Goal: Use online tool/utility: Utilize a website feature to perform a specific function

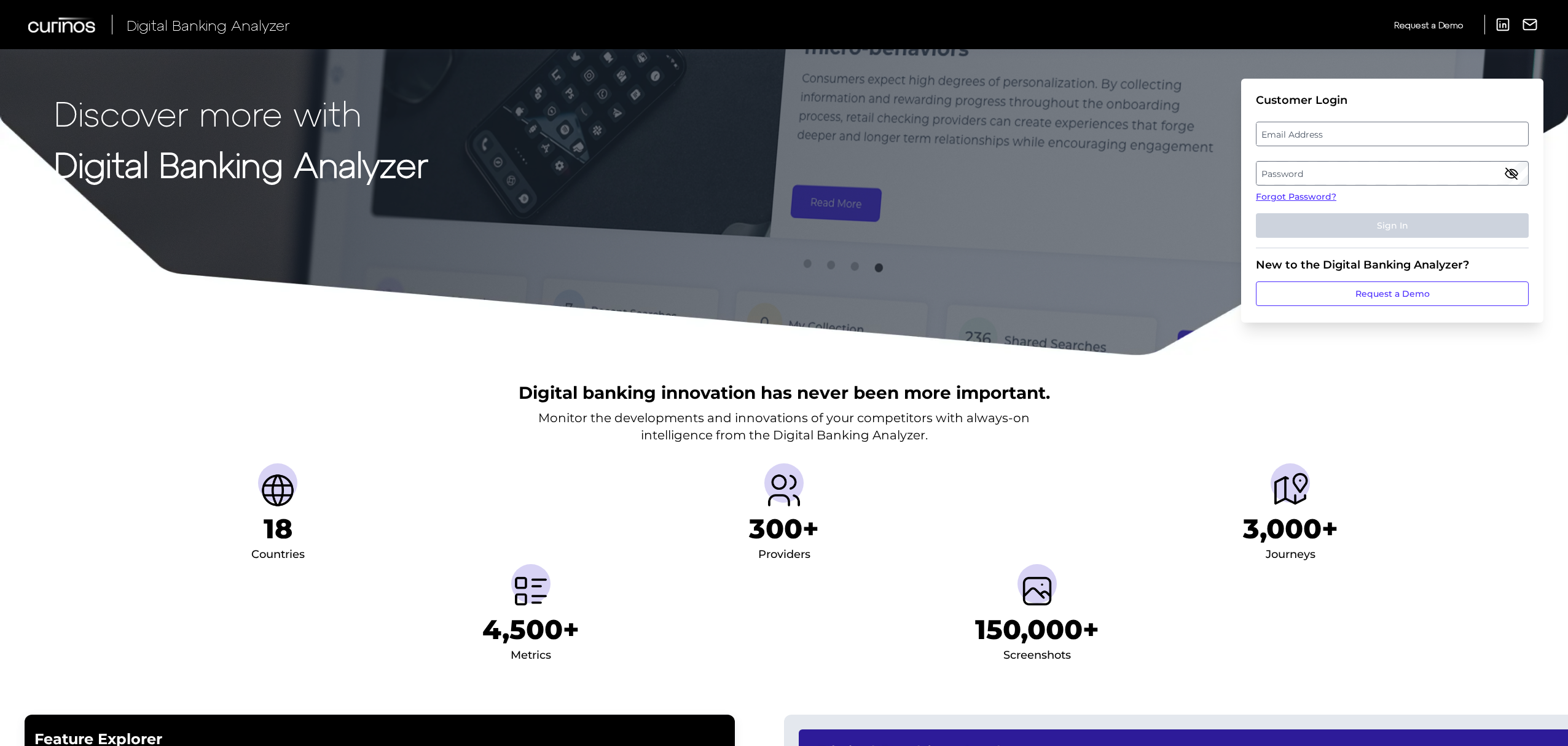
click at [1354, 136] on label "Email Address" at bounding box center [1392, 133] width 271 height 22
click at [1354, 136] on input "email" at bounding box center [1392, 133] width 273 height 24
click at [1354, 136] on input "Email Address" at bounding box center [1392, 133] width 273 height 24
type input "[PERSON_NAME][EMAIL_ADDRESS][PERSON_NAME][DOMAIN_NAME]"
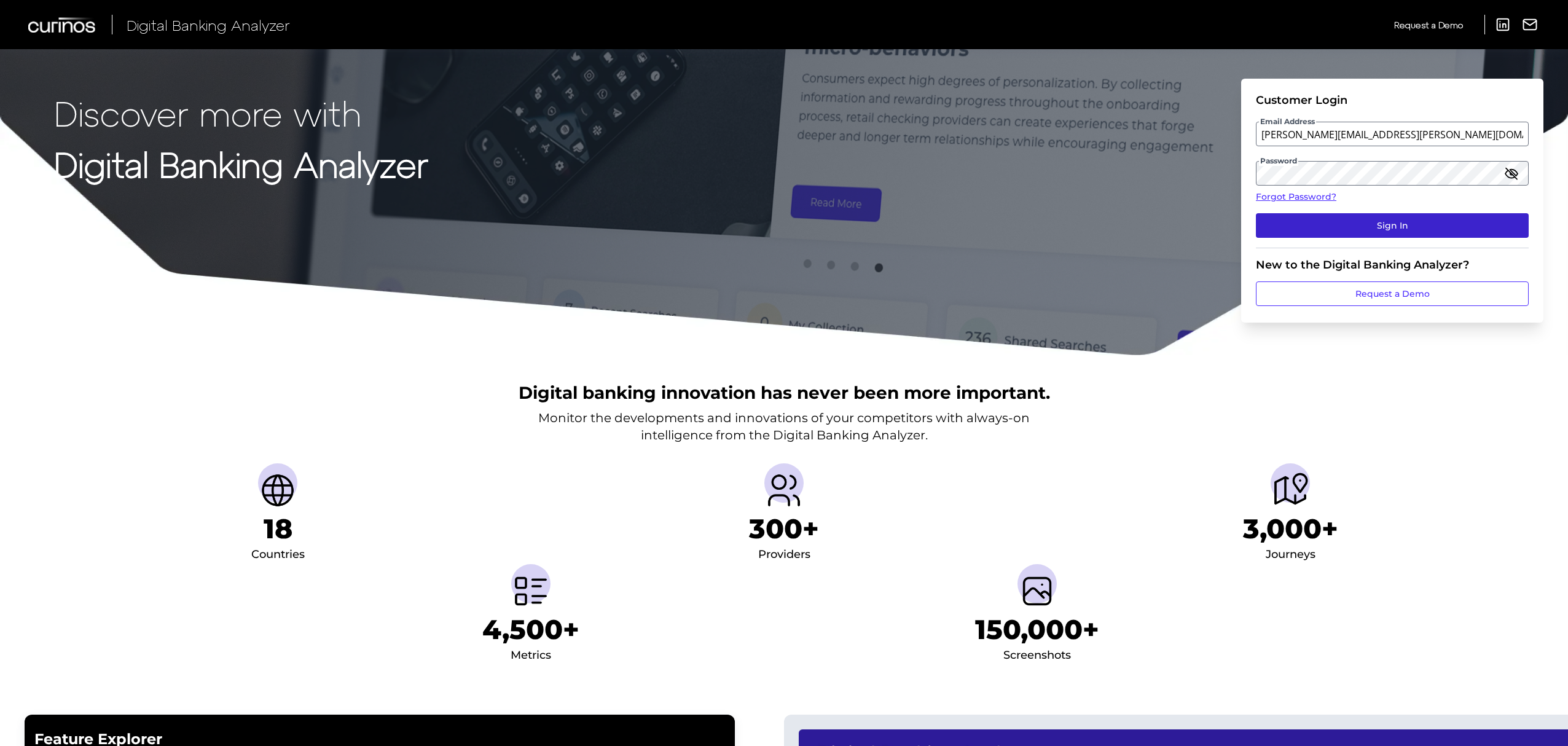
click at [1318, 224] on button "Sign In" at bounding box center [1392, 225] width 273 height 24
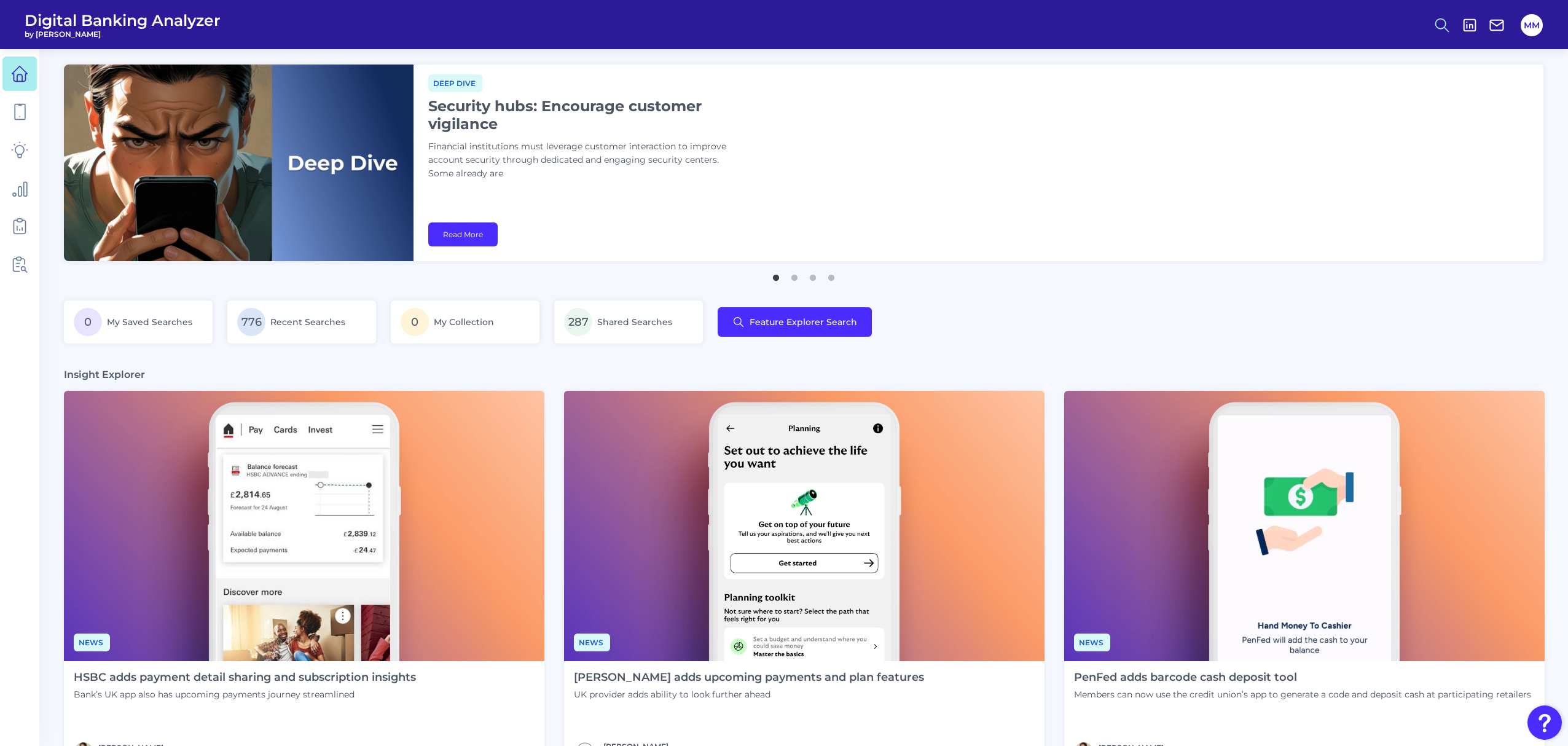
click at [1445, 18] on icon at bounding box center [1442, 25] width 17 height 17
click at [1392, 89] on button "Feature Explorer Search" at bounding box center [1382, 89] width 148 height 31
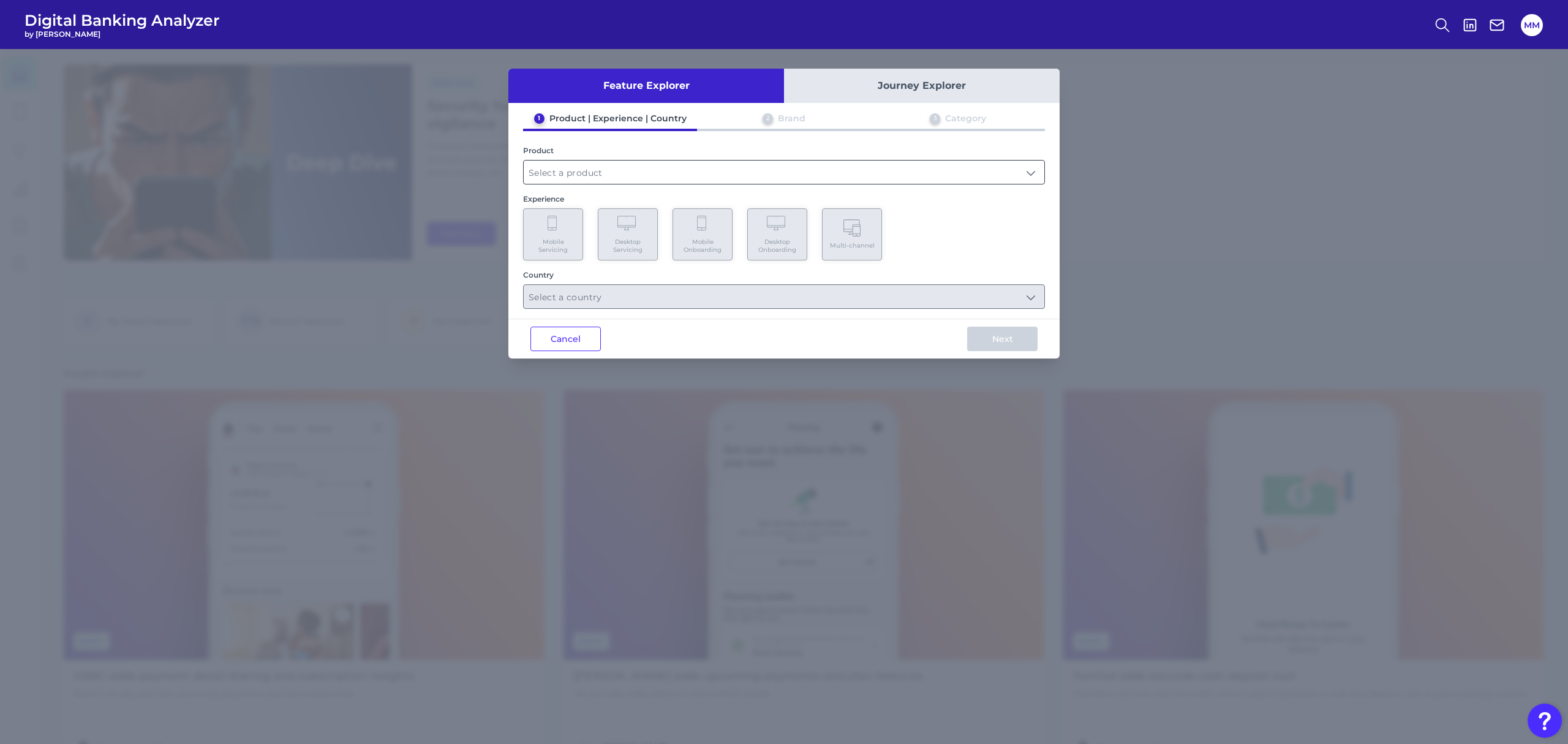
click at [875, 177] on input "text" at bounding box center [784, 172] width 521 height 24
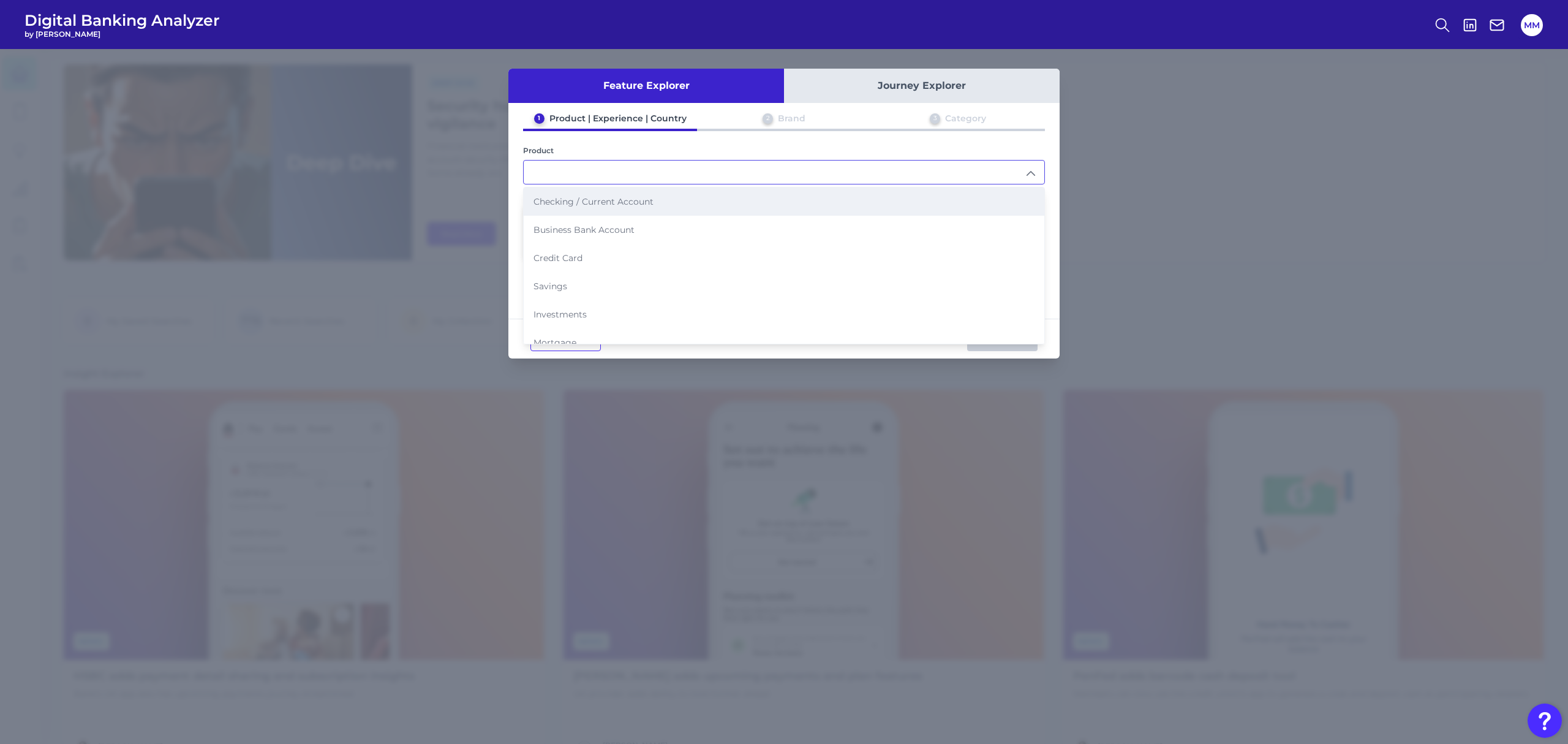
click at [829, 204] on li "Checking / Current Account" at bounding box center [784, 201] width 521 height 28
type input "Checking / Current Account"
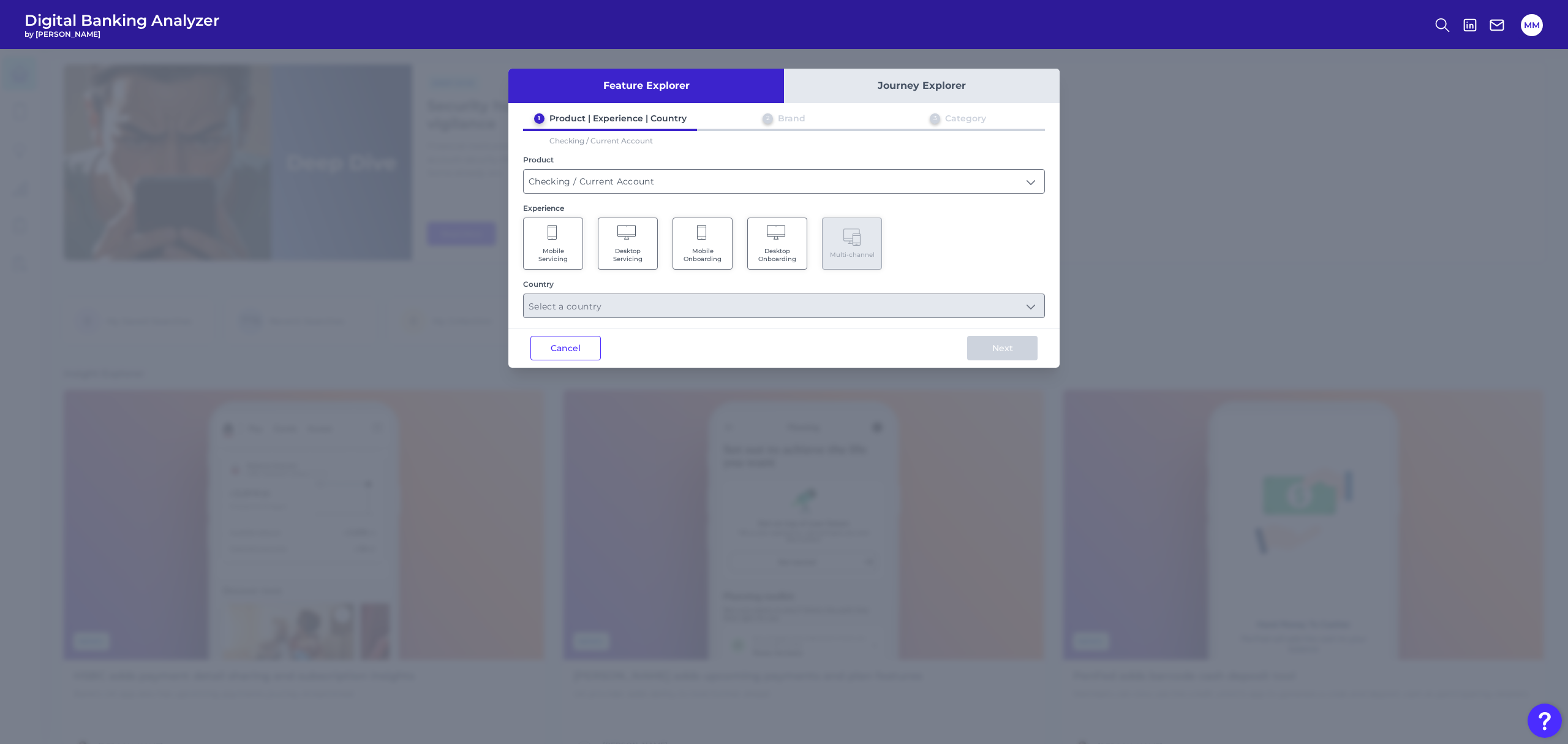
click at [571, 250] on span "Mobile Servicing" at bounding box center [553, 255] width 46 height 16
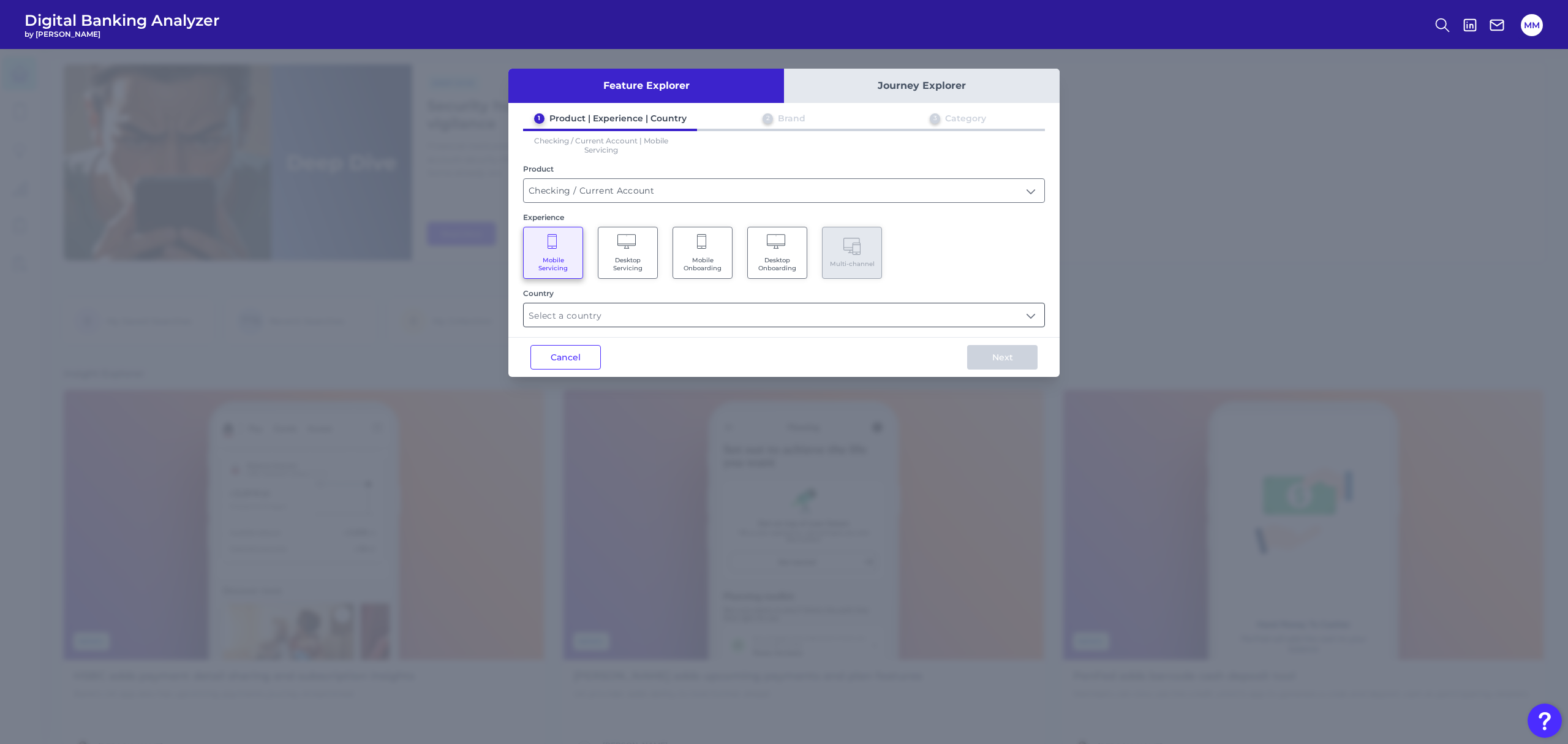
click at [924, 315] on input "text" at bounding box center [784, 315] width 521 height 24
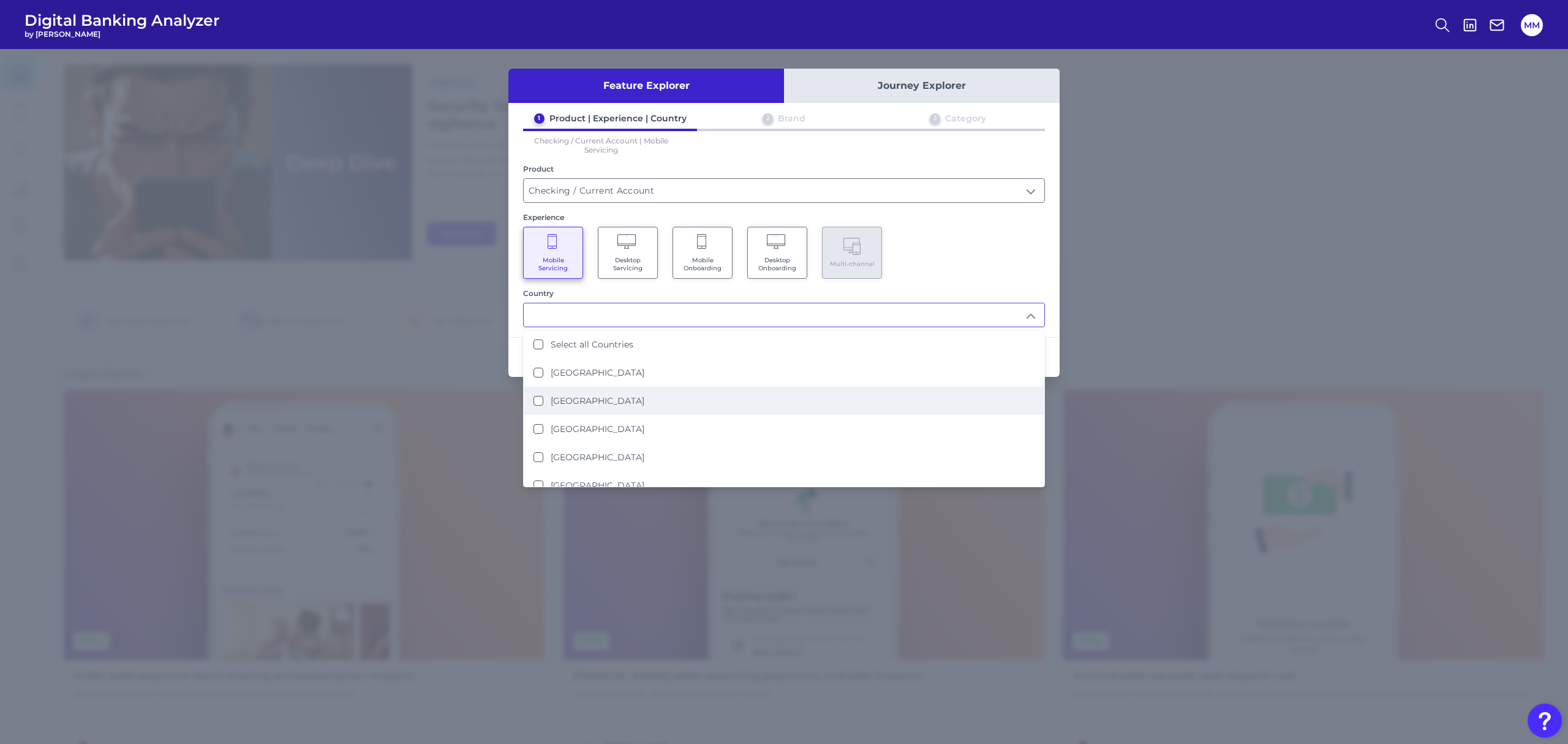
click at [670, 396] on li "[GEOGRAPHIC_DATA]" at bounding box center [784, 401] width 521 height 28
type input "[GEOGRAPHIC_DATA]"
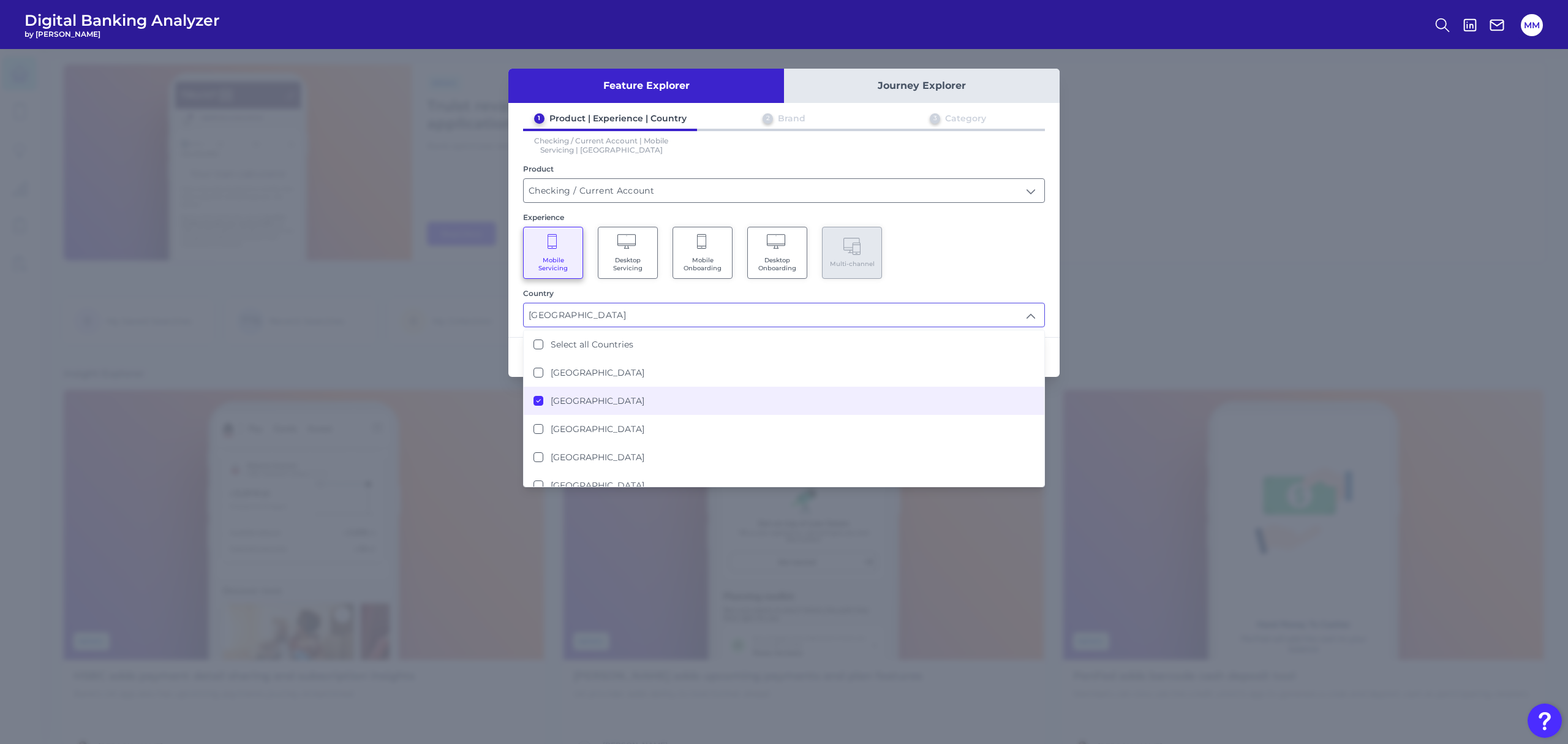
click at [997, 234] on div "Mobile Servicing Desktop Servicing Mobile Onboarding Desktop Onboarding Multi-c…" at bounding box center [784, 253] width 522 height 52
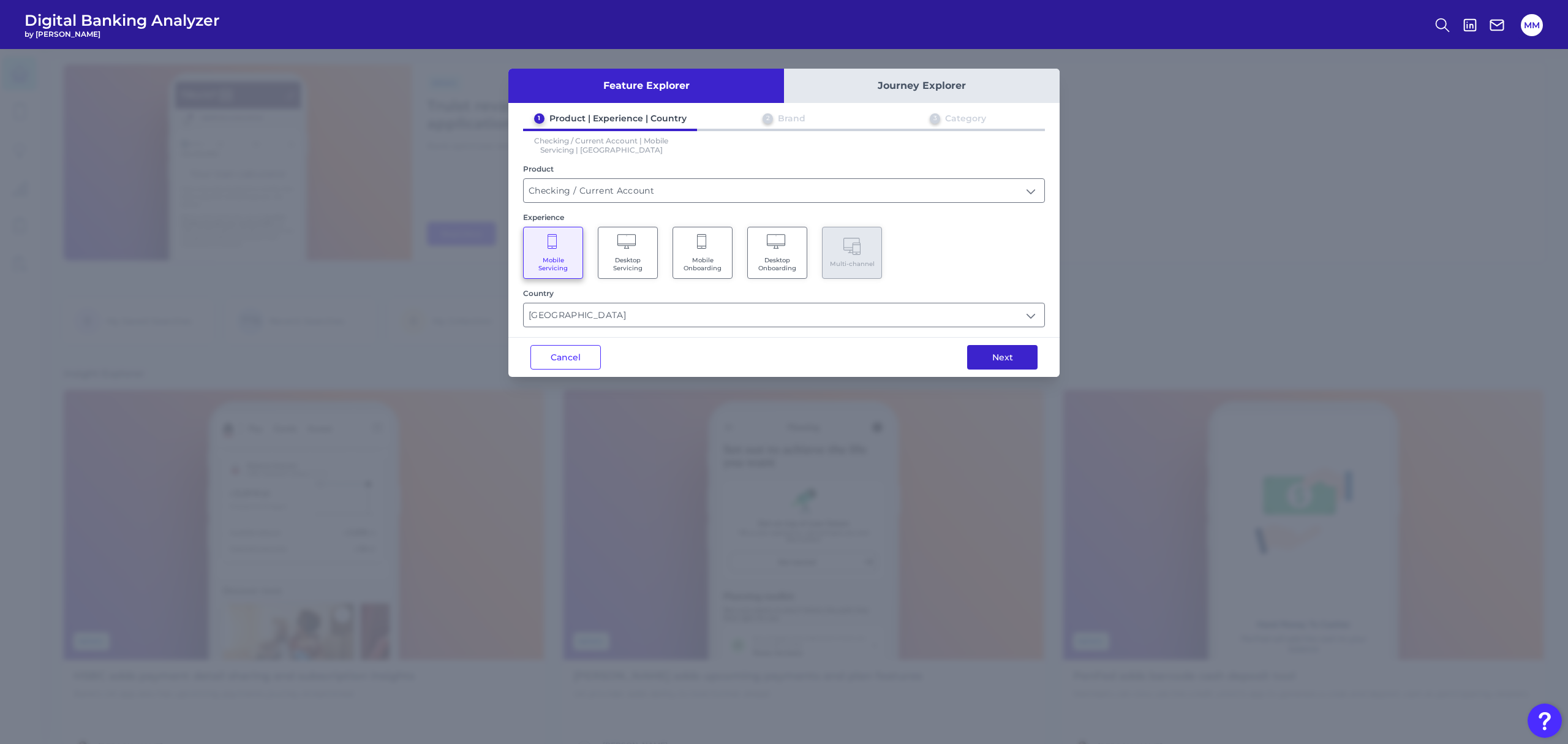
click at [1009, 354] on button "Next" at bounding box center [1002, 357] width 71 height 24
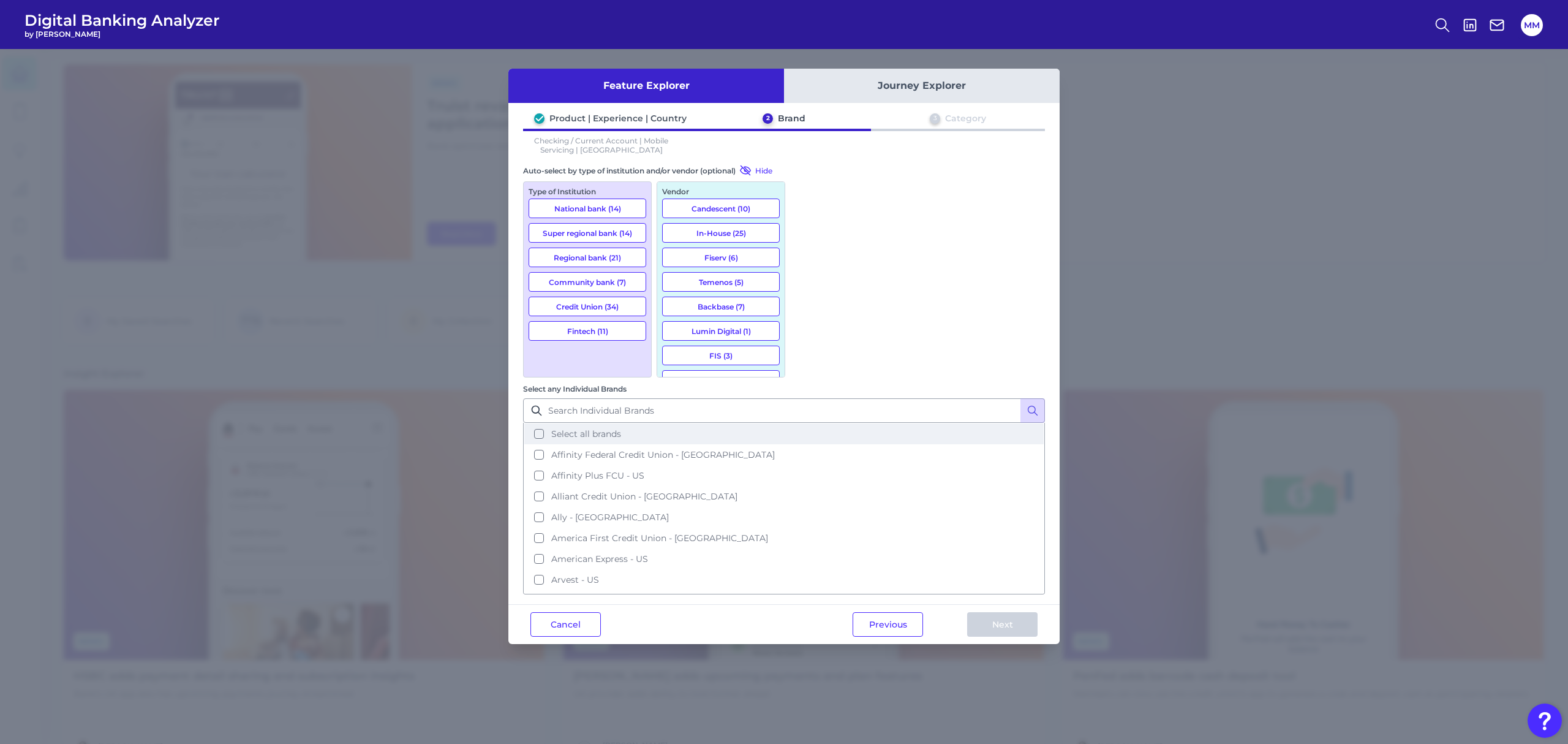
click at [803, 424] on button "Select all brands" at bounding box center [784, 434] width 519 height 21
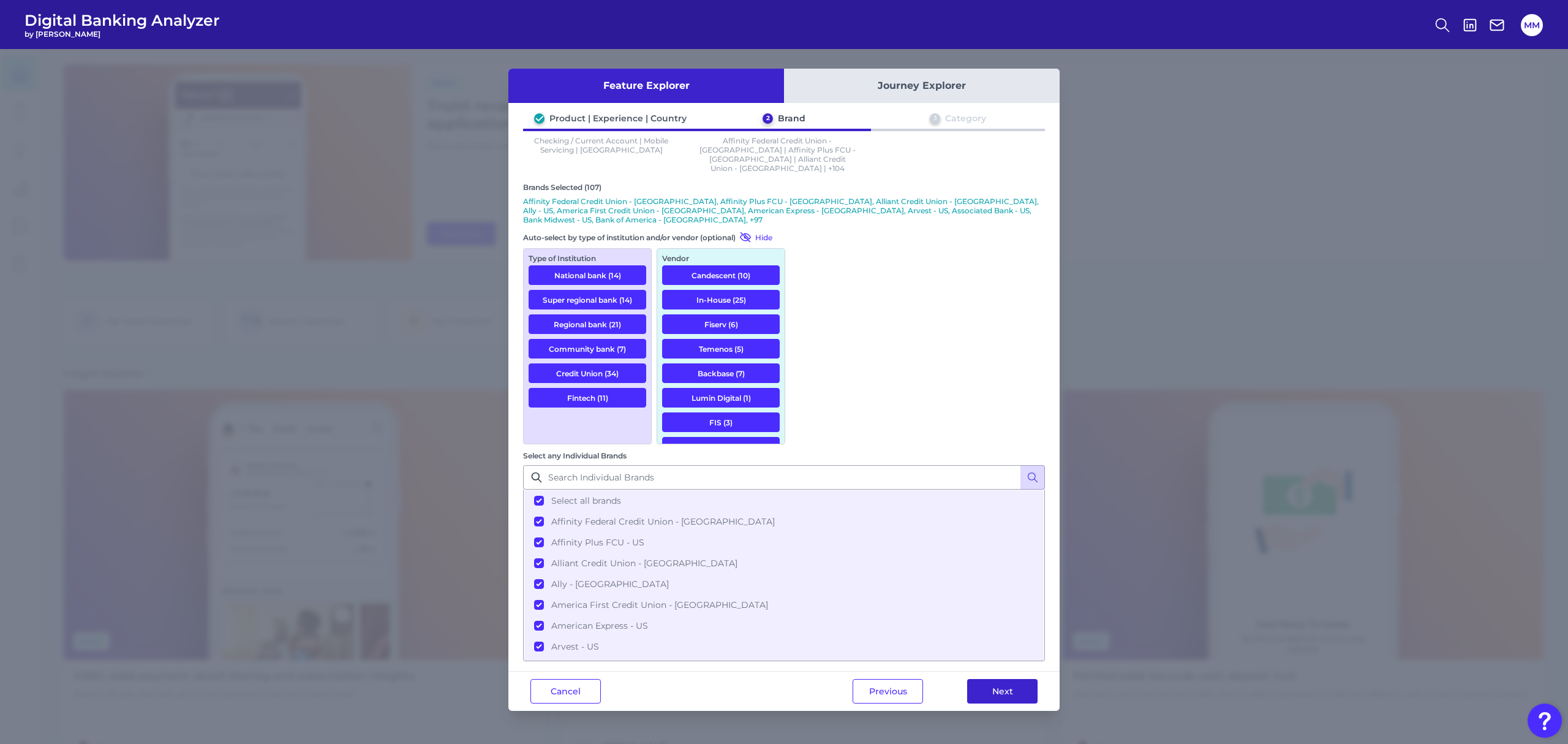
click at [1014, 679] on button "Next" at bounding box center [1002, 691] width 71 height 24
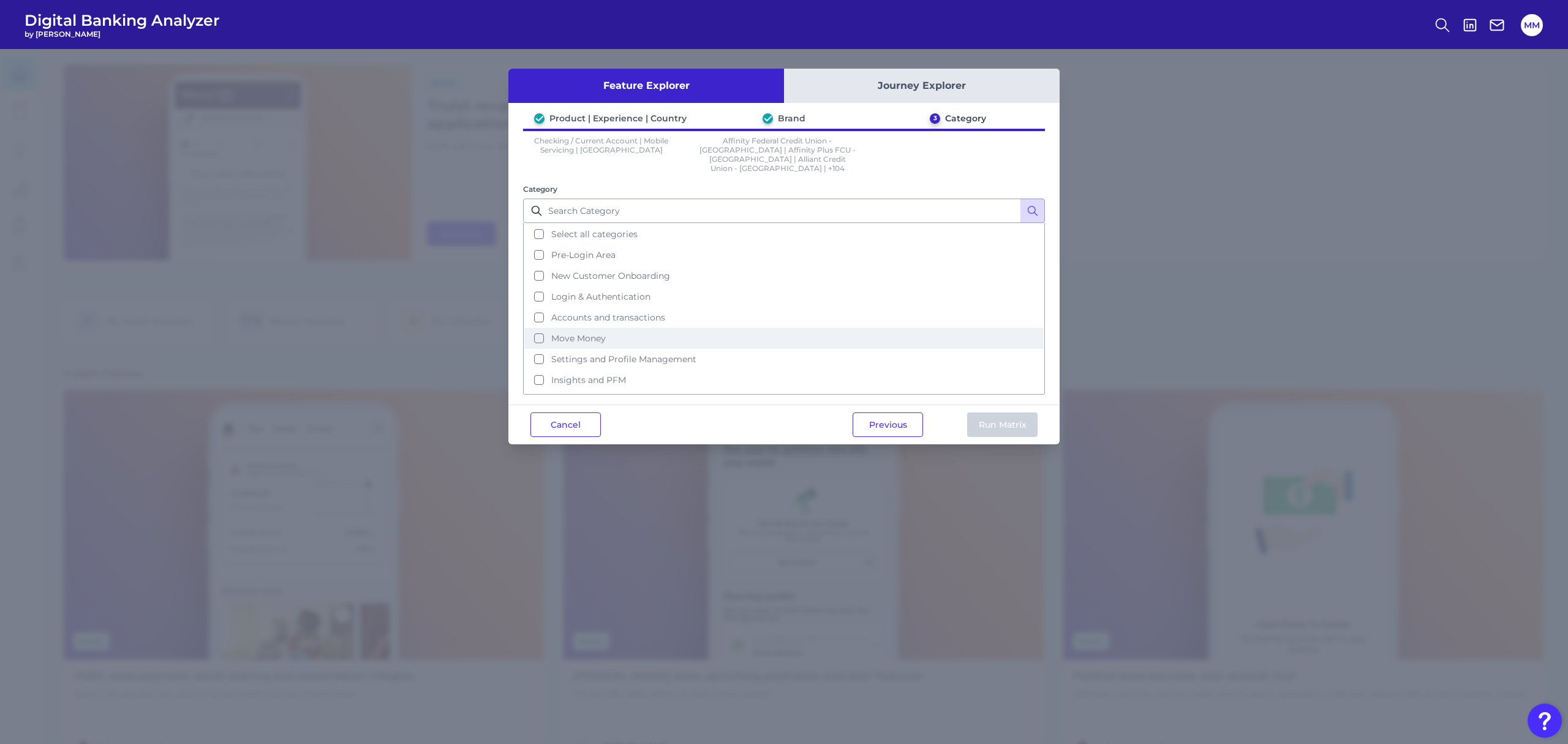
click at [578, 333] on span "Move Money" at bounding box center [579, 338] width 55 height 11
click at [993, 412] on button "Run Matrix" at bounding box center [1002, 424] width 71 height 24
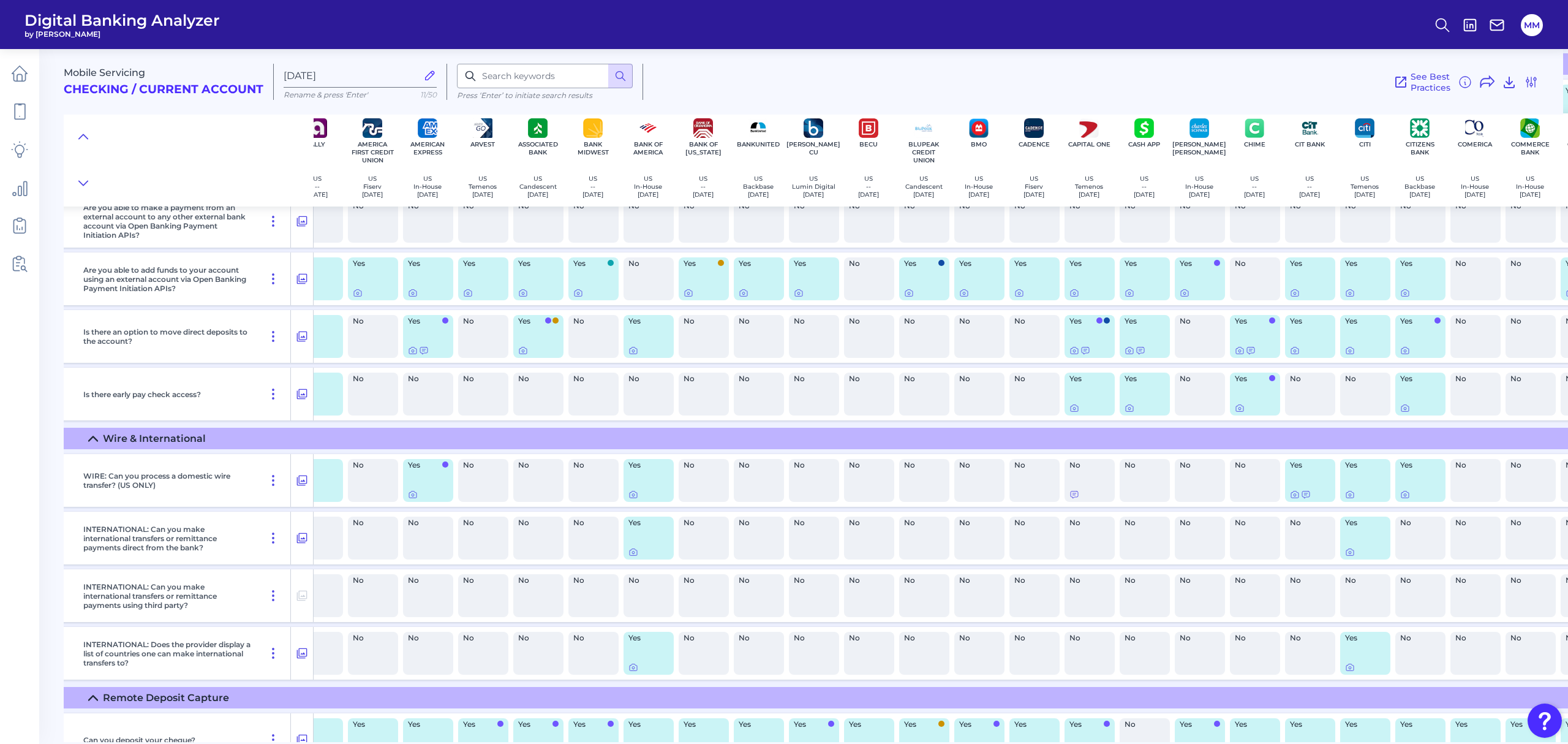
scroll to position [3440, 0]
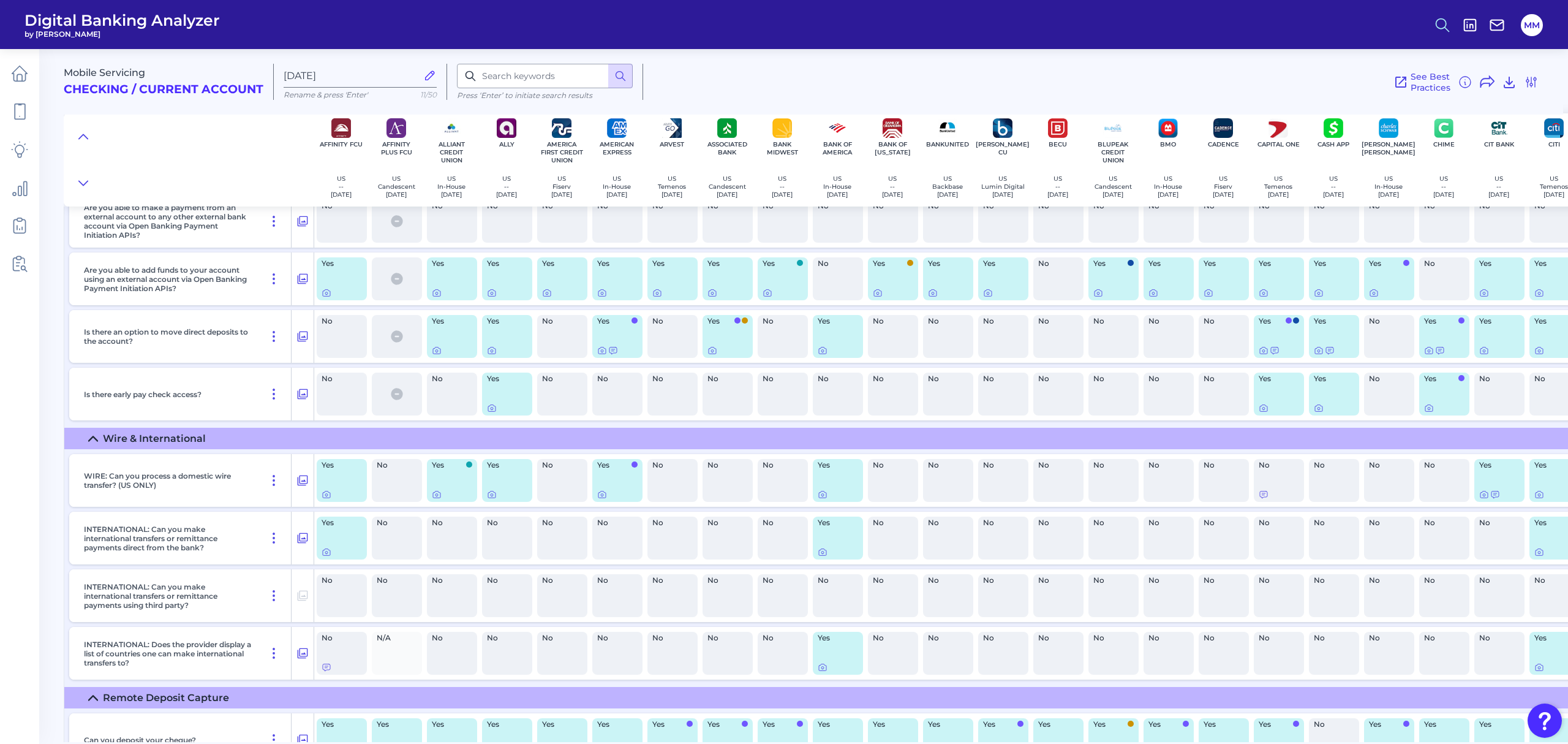
click at [1437, 27] on icon at bounding box center [1442, 25] width 17 height 17
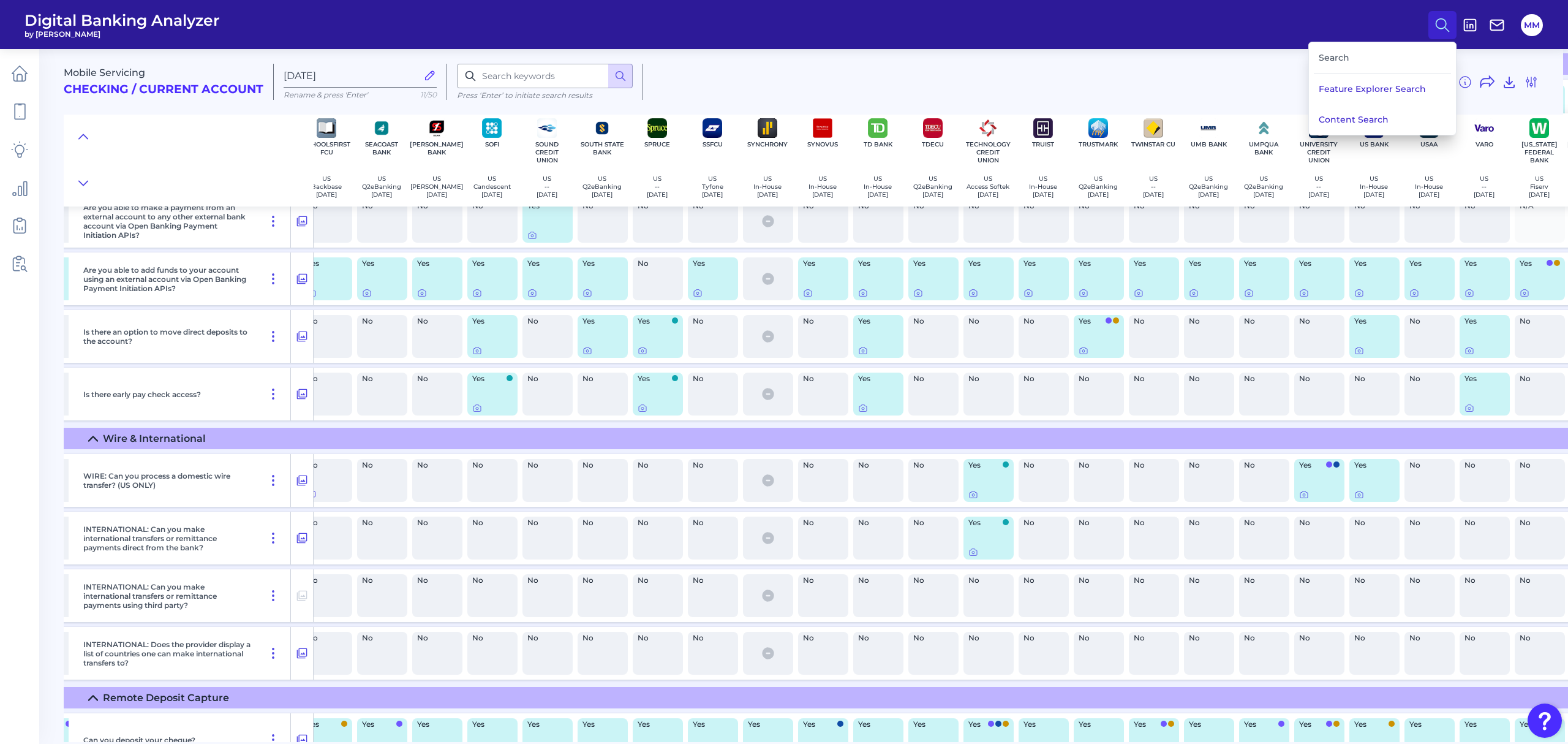
scroll to position [3440, 4656]
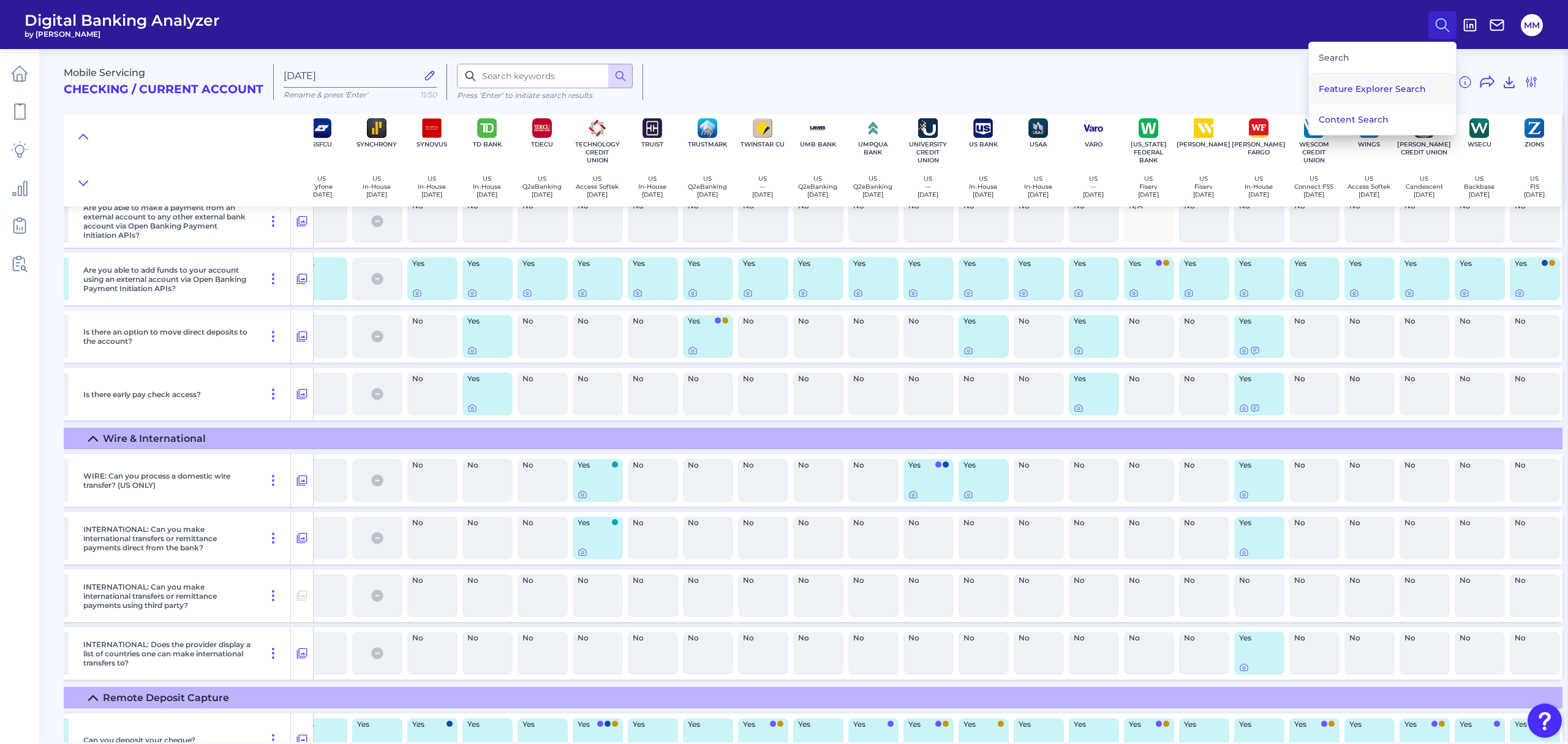
click at [1385, 86] on button "Feature Explorer Search" at bounding box center [1382, 89] width 147 height 31
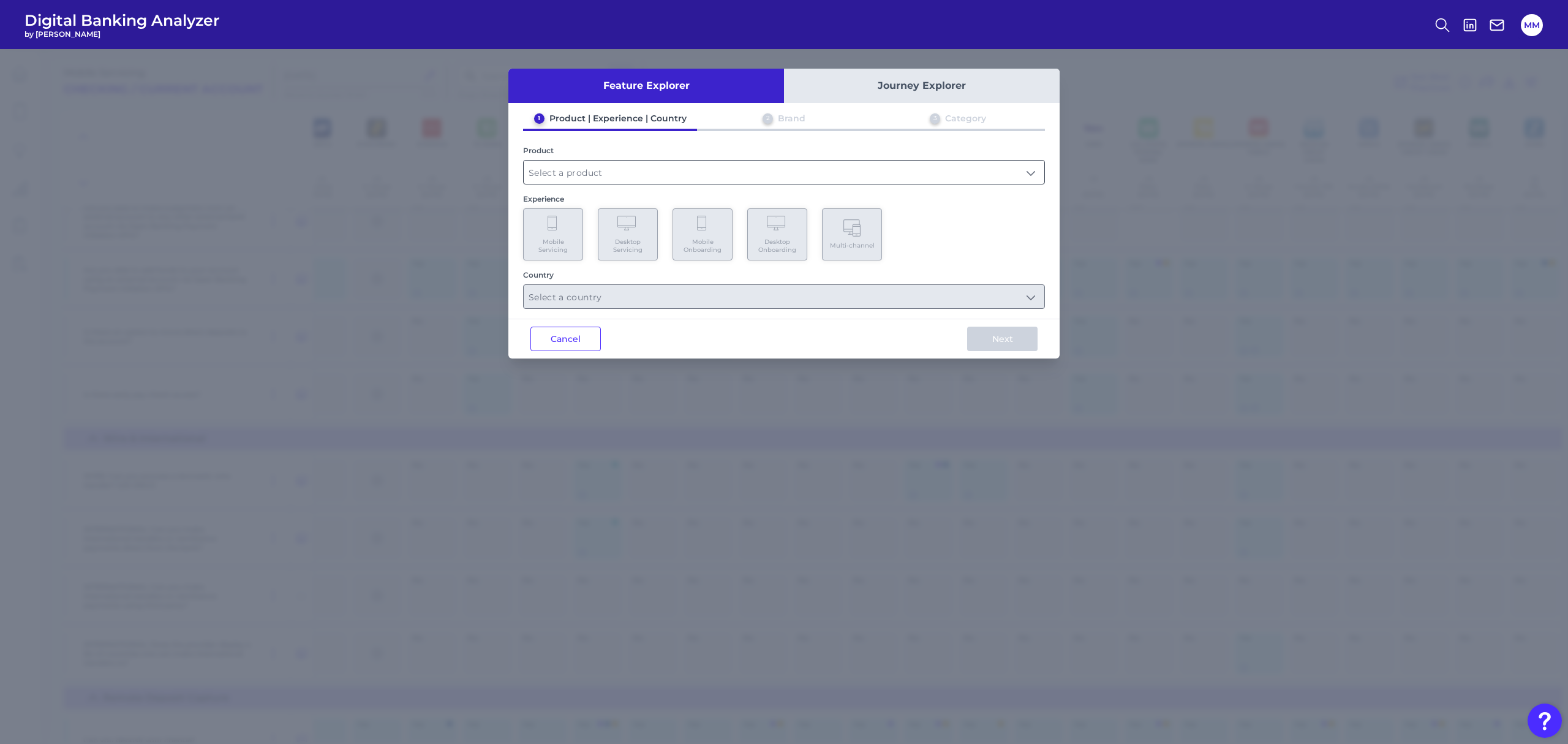
click at [853, 172] on input "text" at bounding box center [784, 172] width 521 height 24
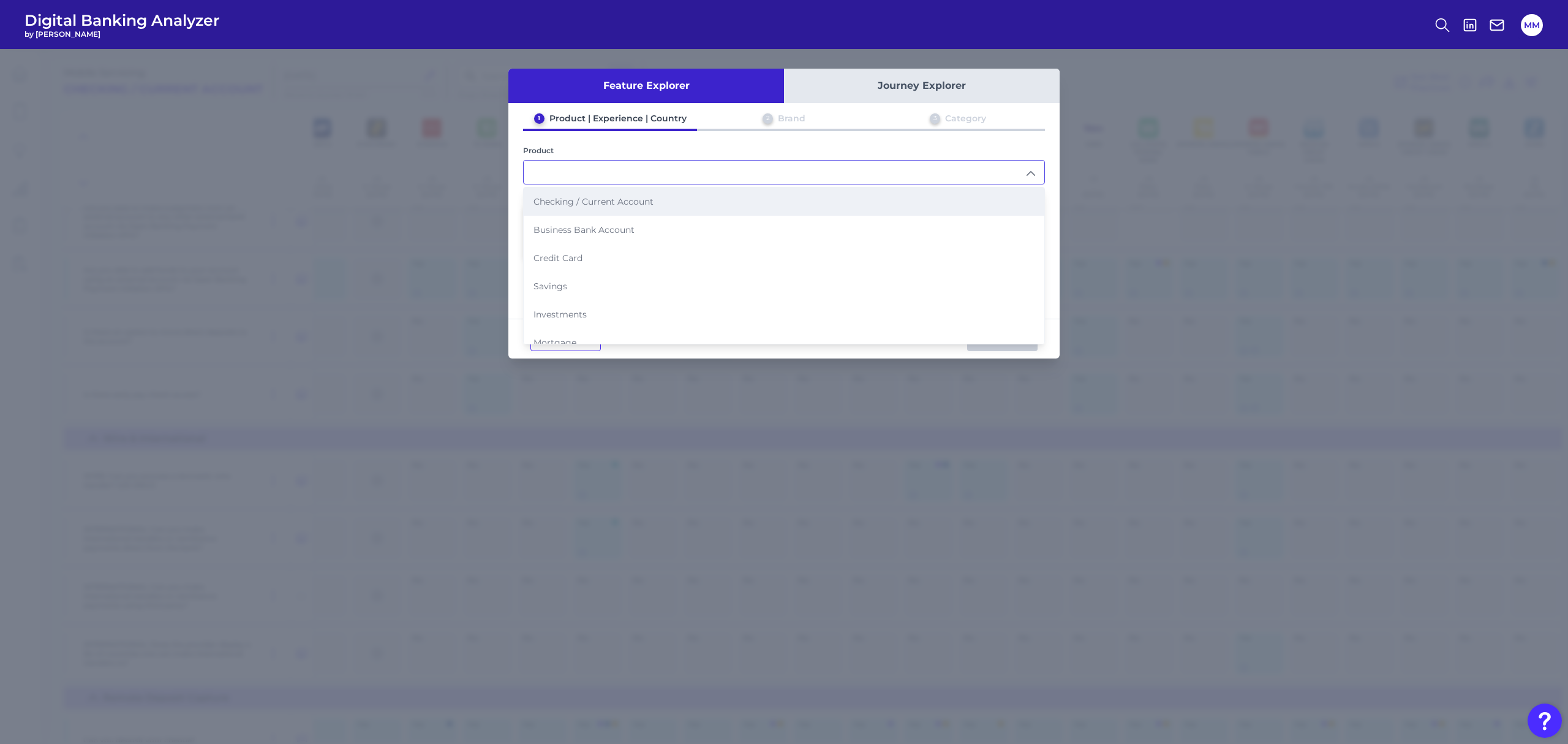
click at [714, 202] on li "Checking / Current Account" at bounding box center [784, 201] width 521 height 28
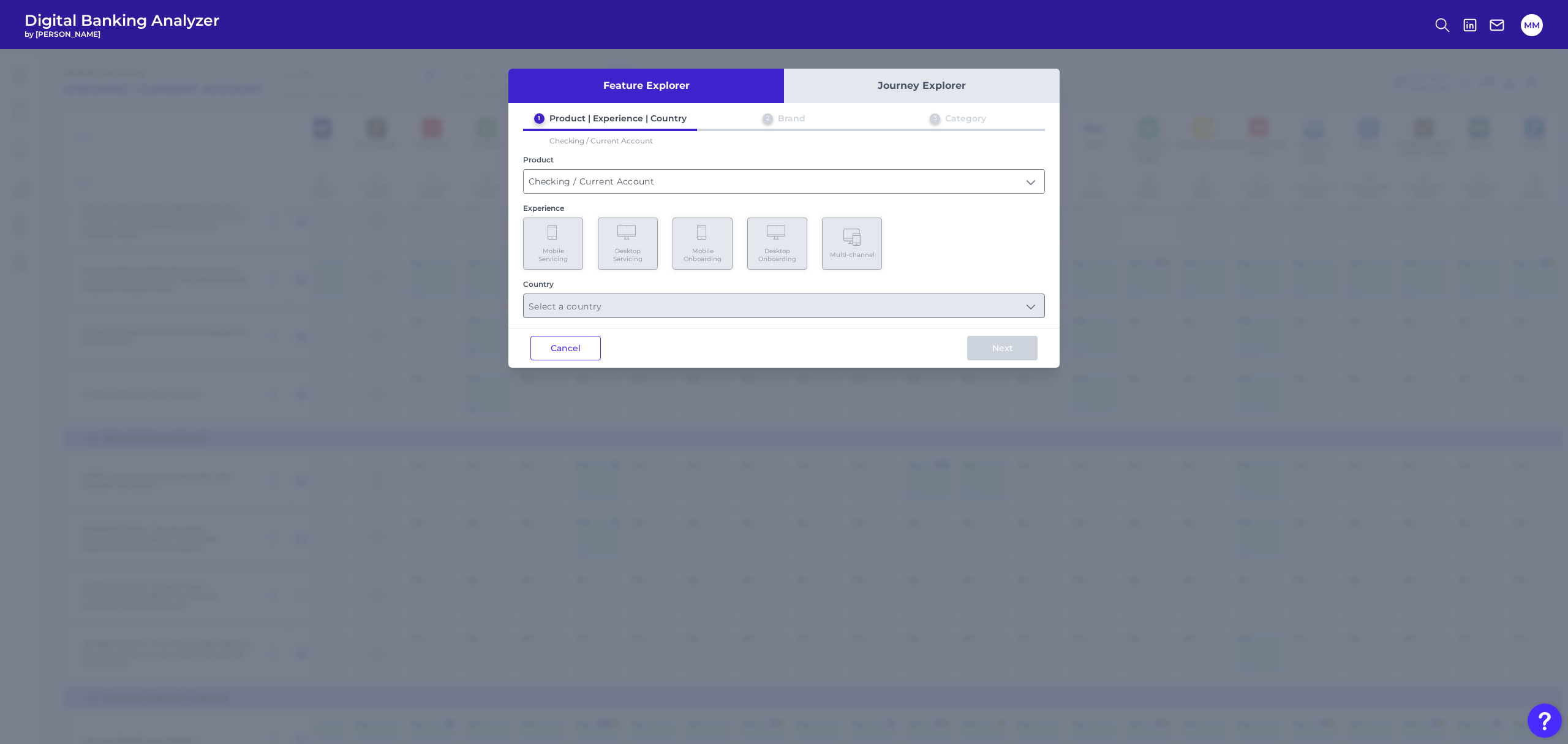
type input "Checking / Current Account"
click at [635, 243] on Servicing "Desktop Servicing" at bounding box center [628, 244] width 60 height 52
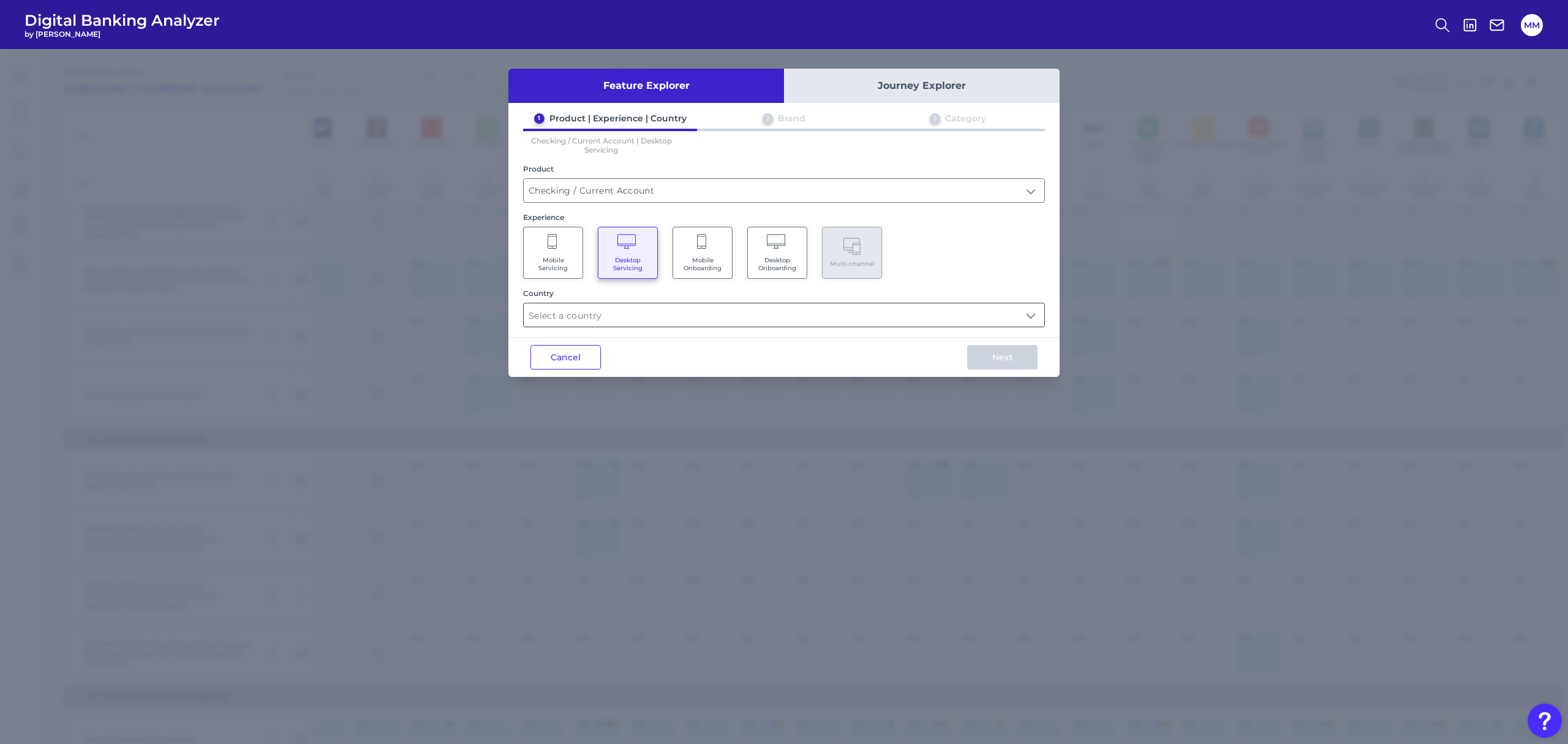
click at [658, 317] on input "text" at bounding box center [784, 315] width 521 height 24
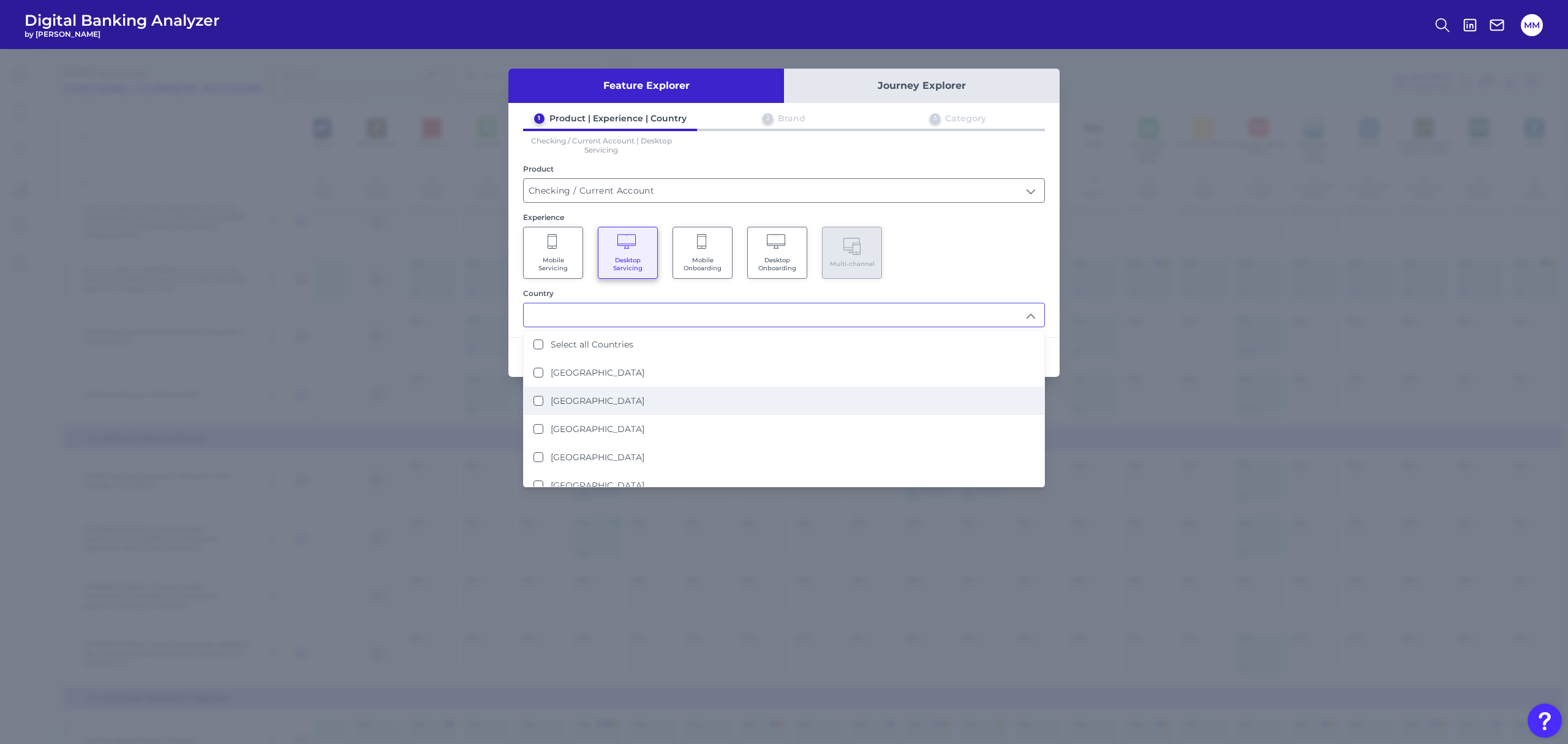
click at [598, 396] on label "[GEOGRAPHIC_DATA]" at bounding box center [597, 401] width 94 height 11
type input "[GEOGRAPHIC_DATA]"
click at [931, 261] on div "Mobile Servicing Desktop Servicing Mobile Onboarding Desktop Onboarding Multi-c…" at bounding box center [784, 253] width 522 height 52
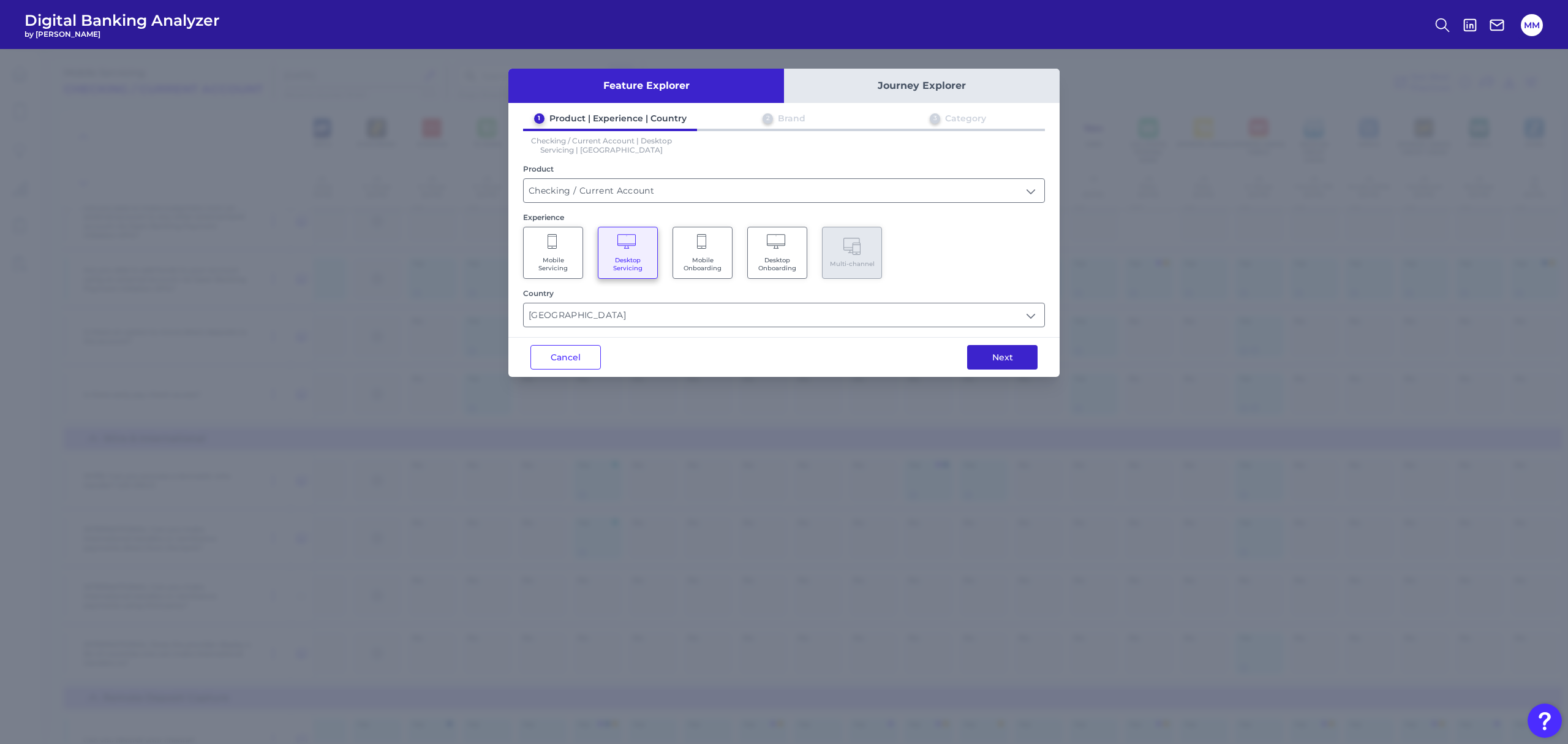
click at [1005, 356] on button "Next" at bounding box center [1002, 357] width 71 height 24
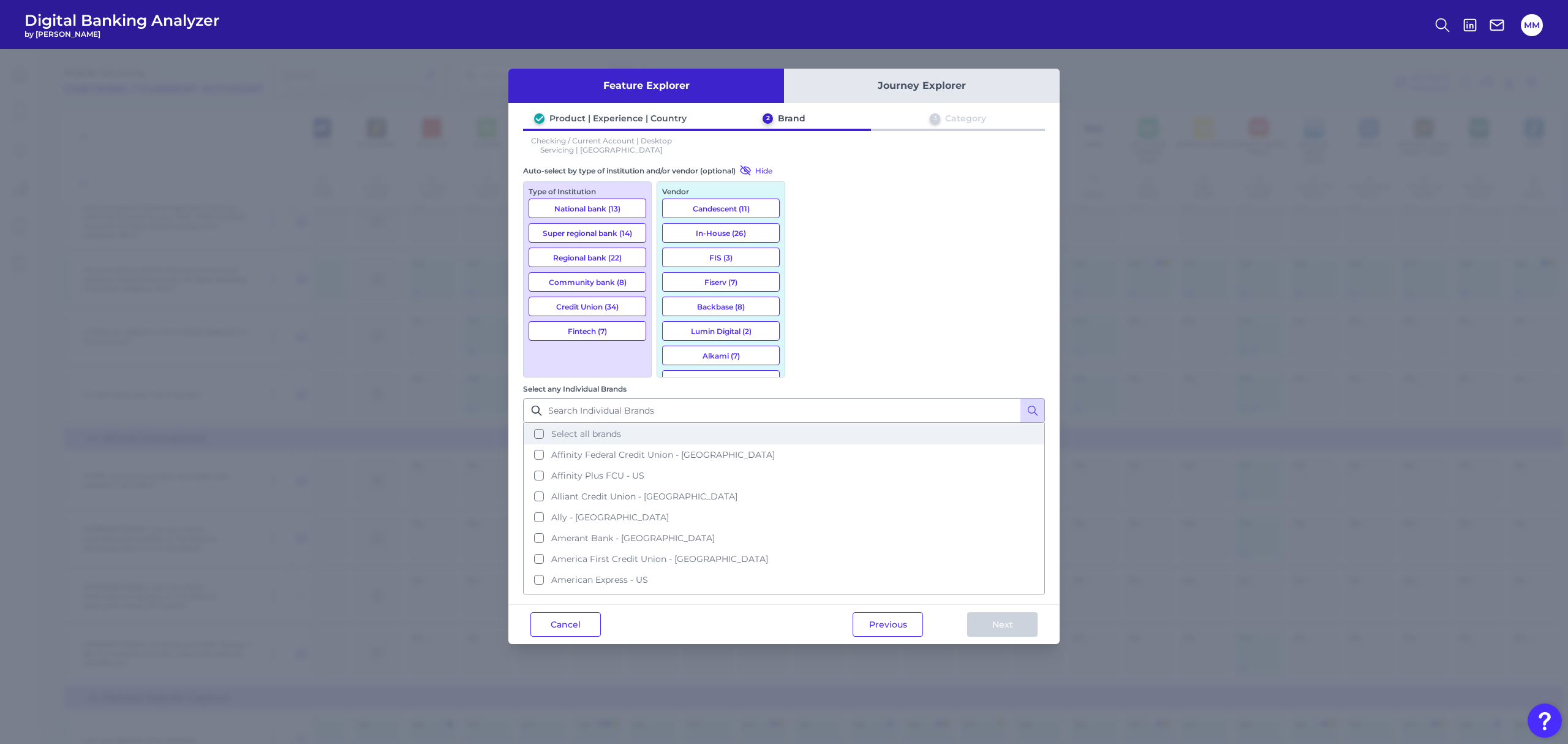
click at [807, 424] on button "Select all brands" at bounding box center [784, 434] width 519 height 21
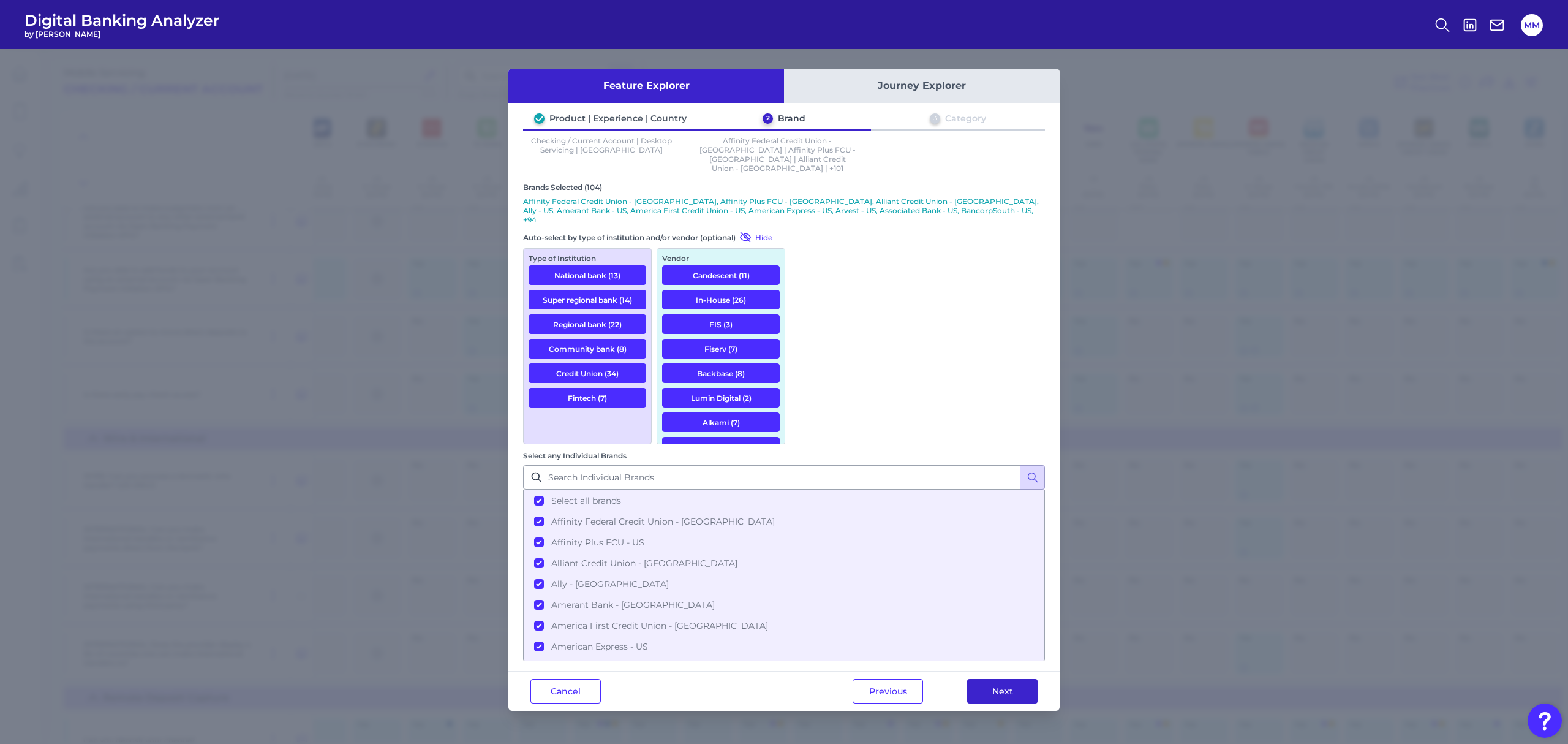
click at [983, 679] on button "Next" at bounding box center [1002, 691] width 71 height 24
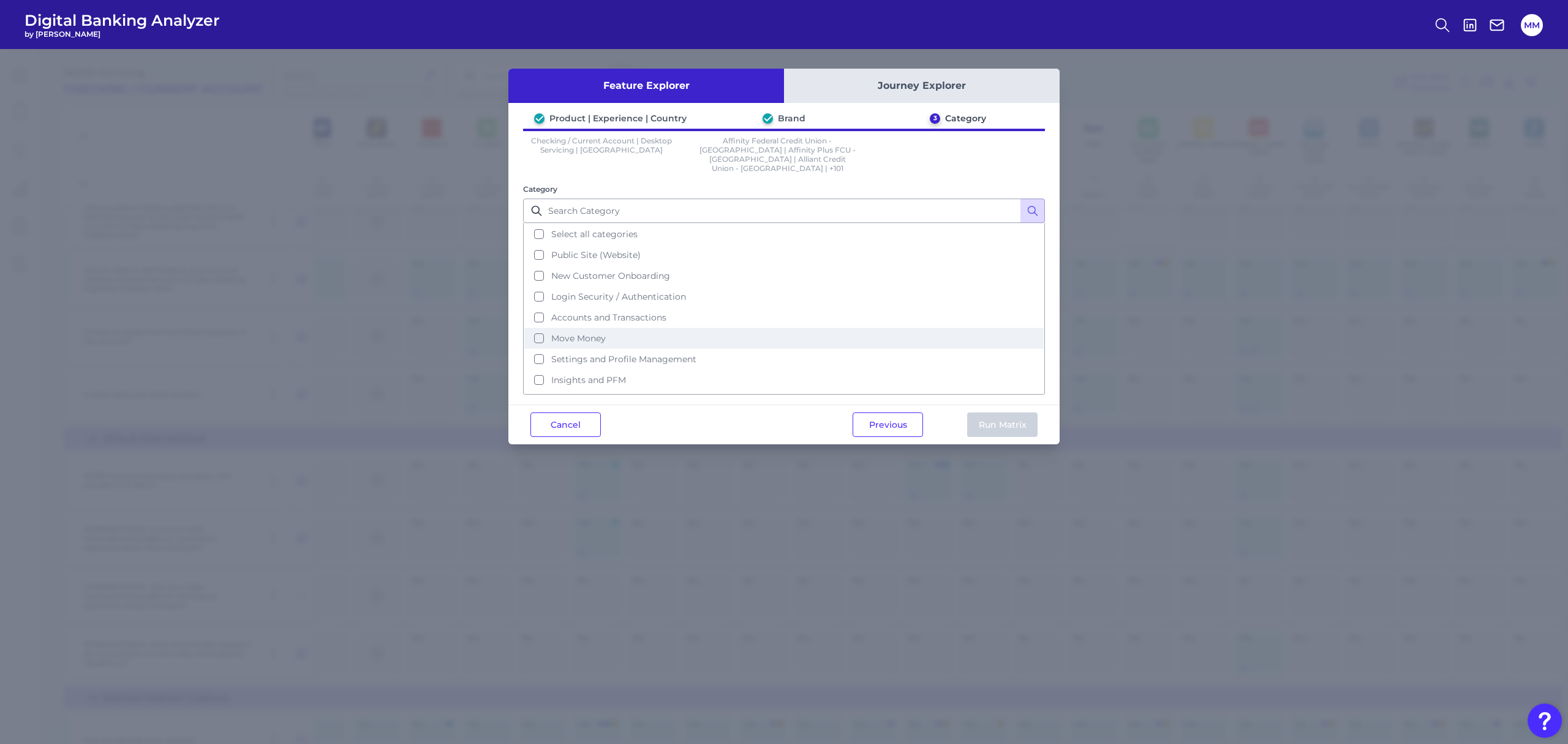
click at [567, 333] on span "Move Money" at bounding box center [579, 338] width 55 height 11
click at [1012, 412] on button "Run Matrix" at bounding box center [1002, 424] width 71 height 24
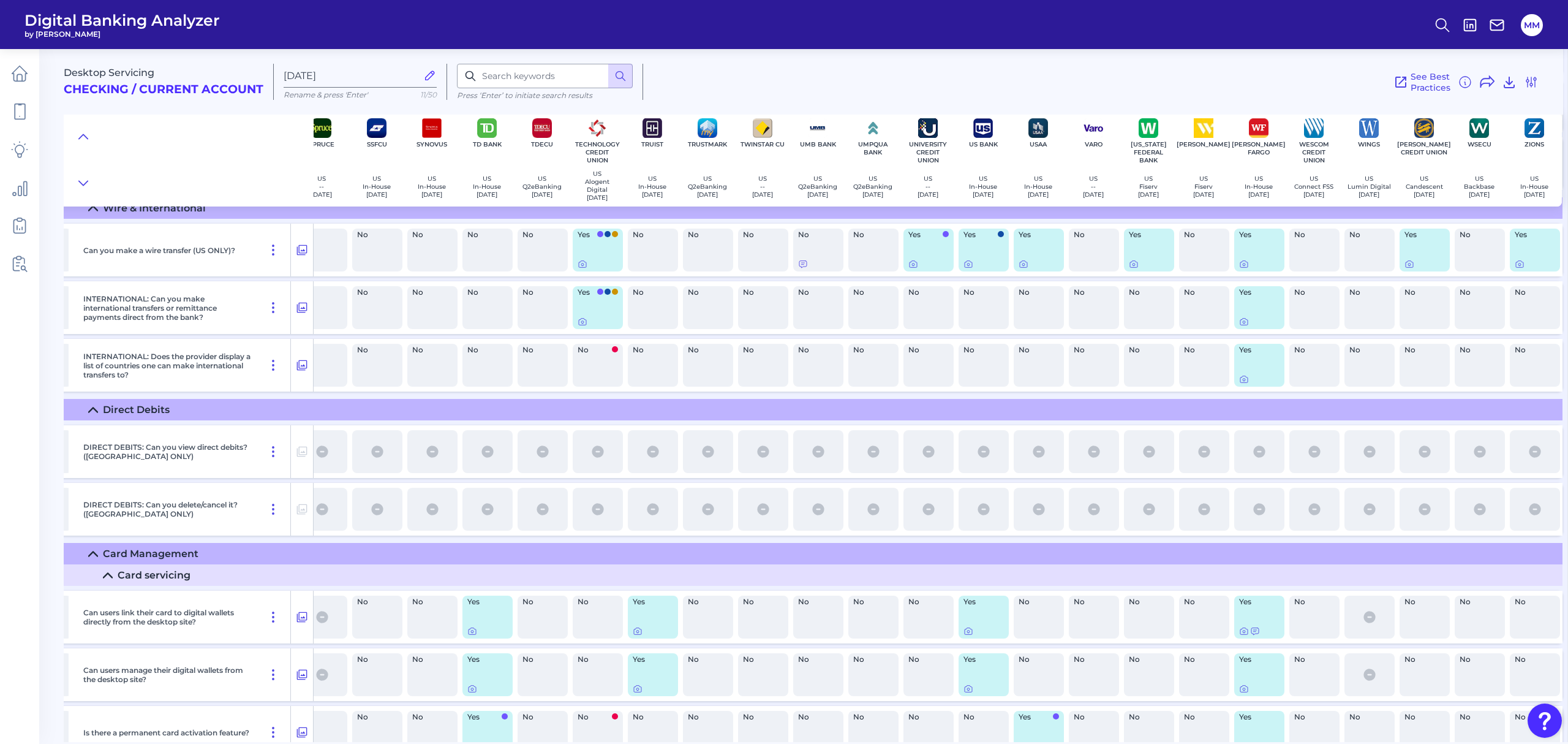
radio input "false"
radio input "true"
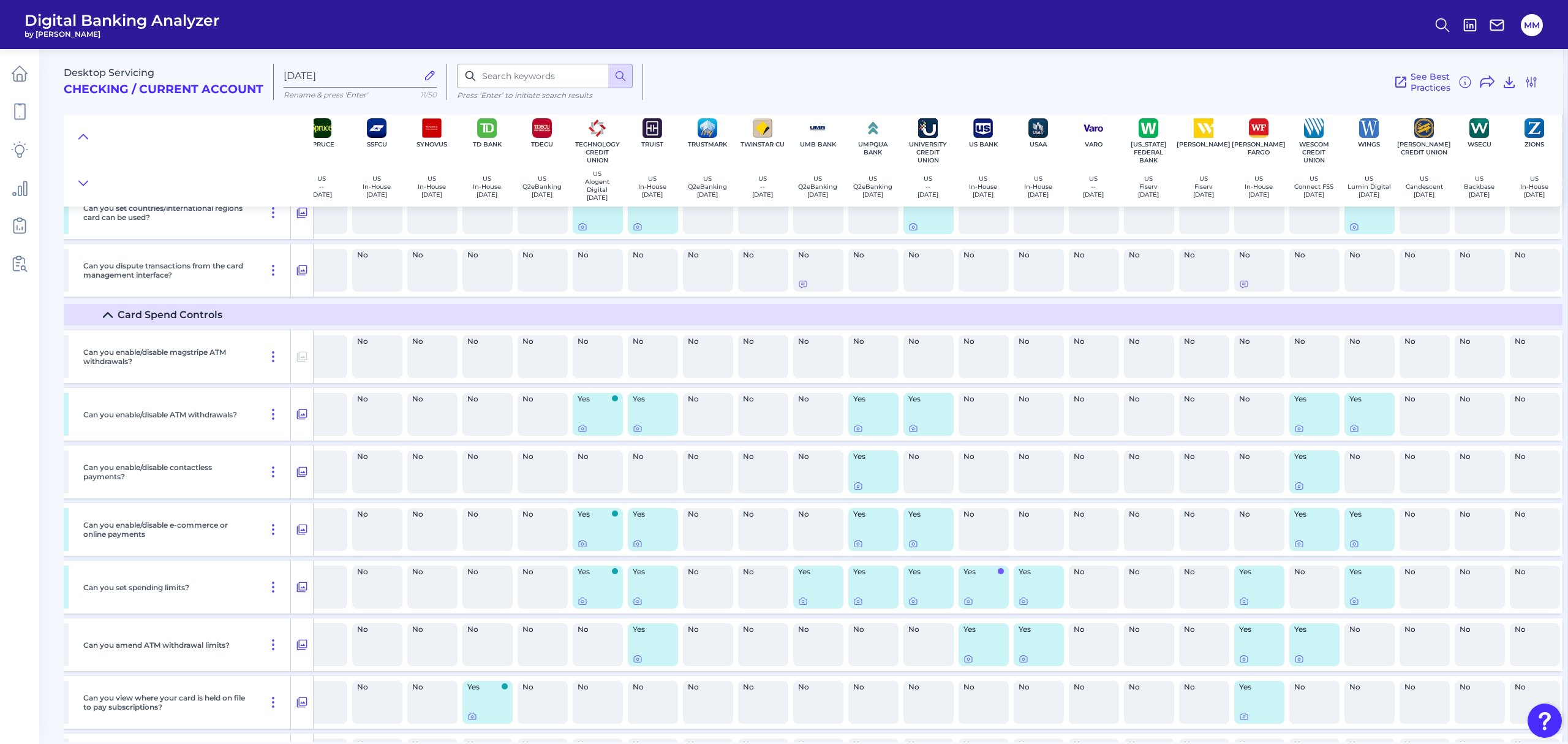
scroll to position [4421, 4489]
click at [1529, 82] on icon at bounding box center [1531, 82] width 15 height 15
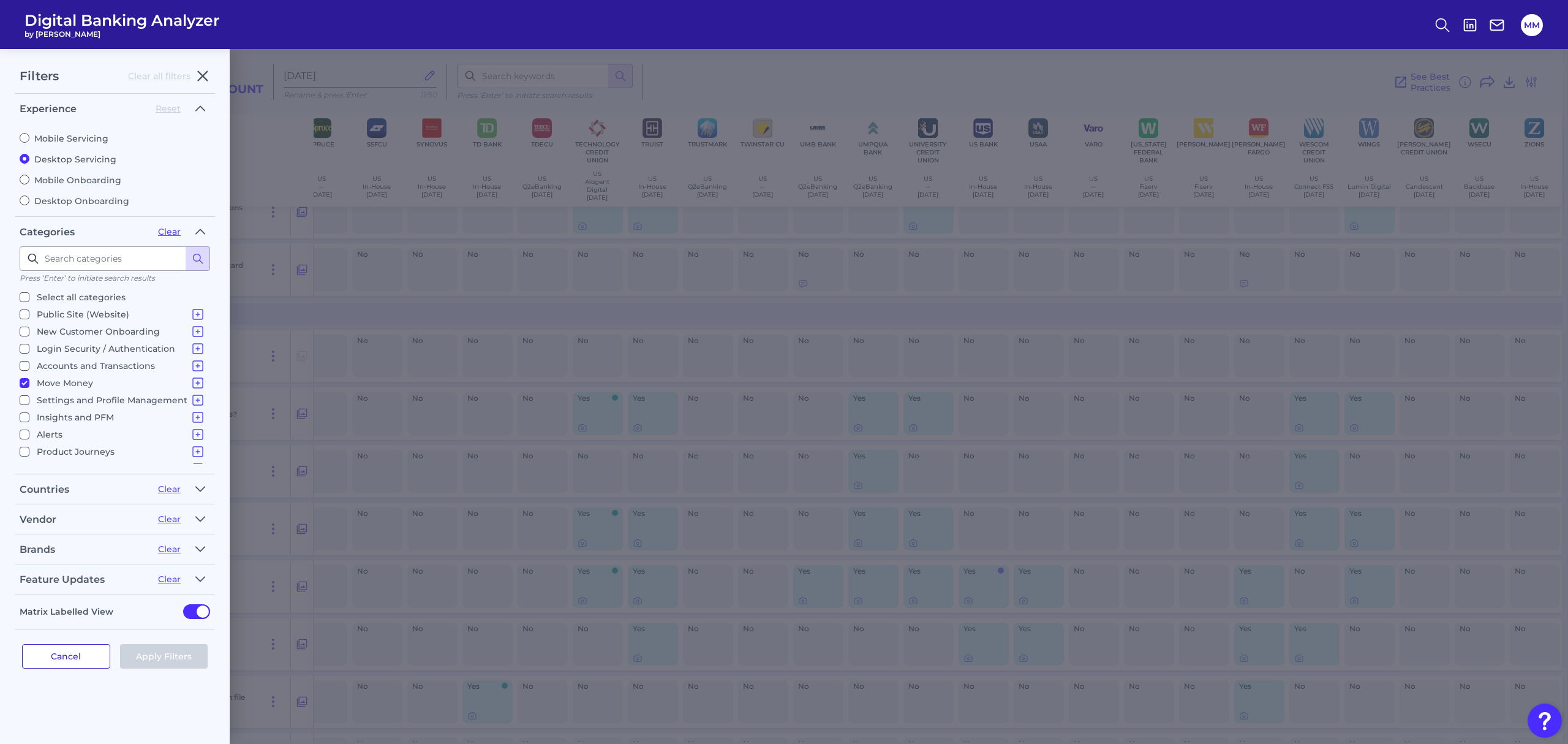
click at [85, 657] on button "Cancel" at bounding box center [66, 656] width 88 height 24
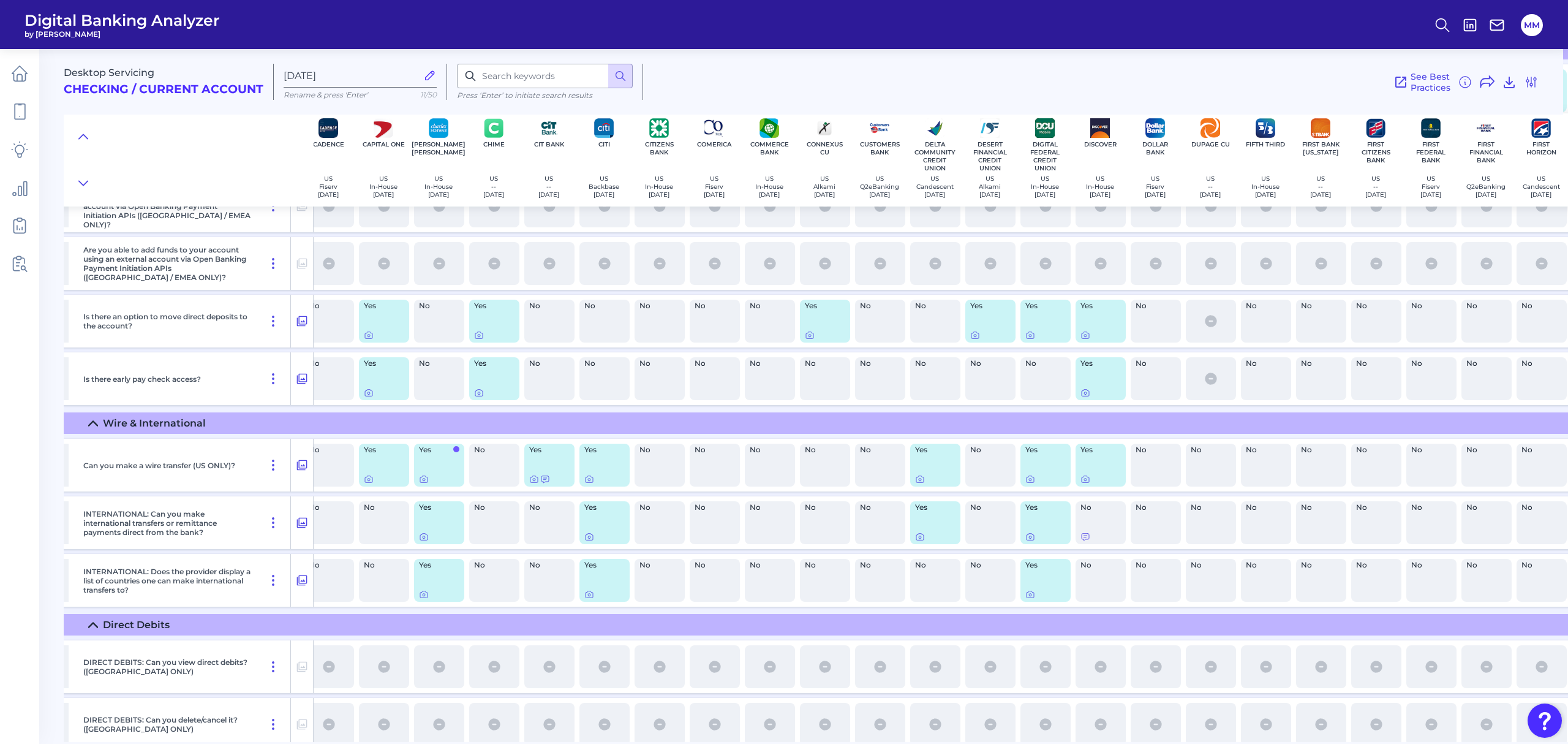
scroll to position [3224, 1005]
